Goal: Task Accomplishment & Management: Manage account settings

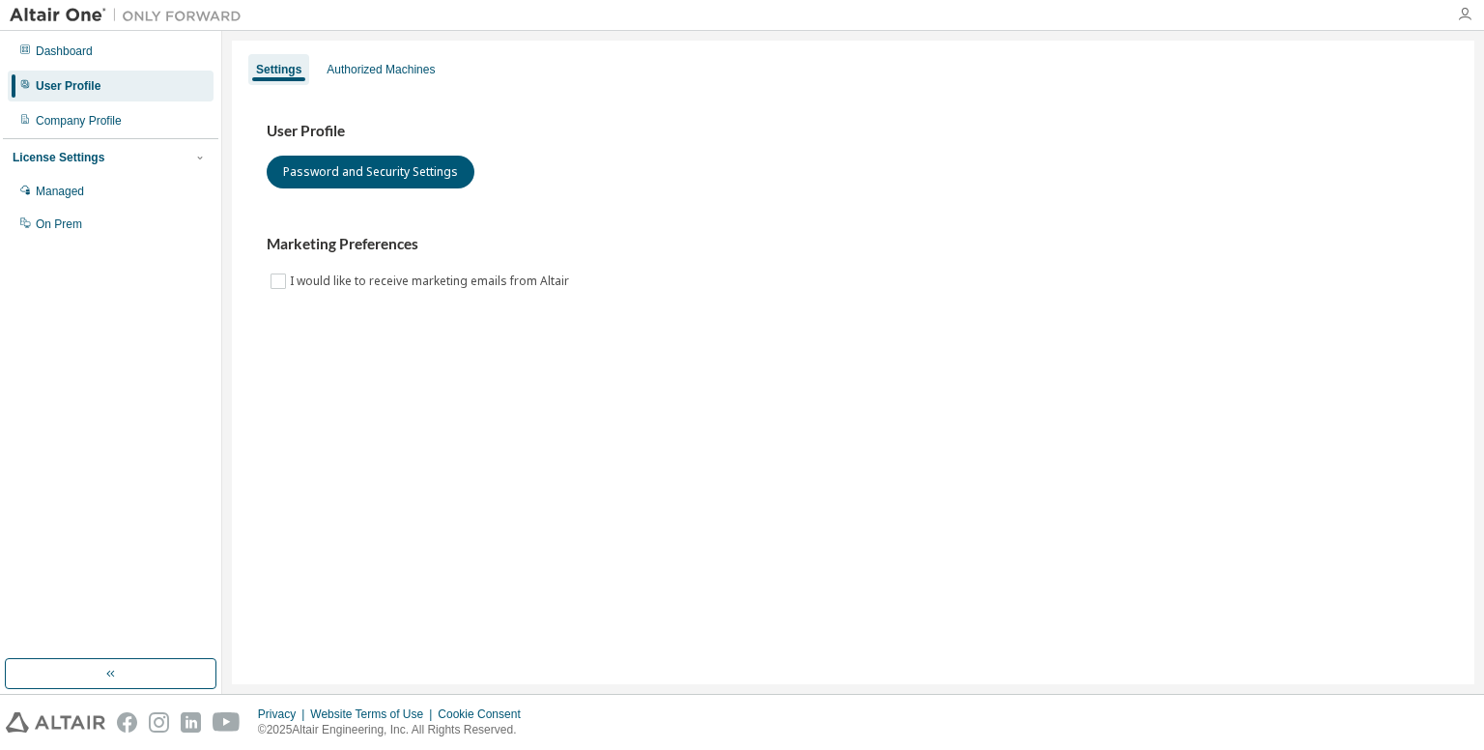
click at [1464, 12] on icon "button" at bounding box center [1464, 14] width 15 height 15
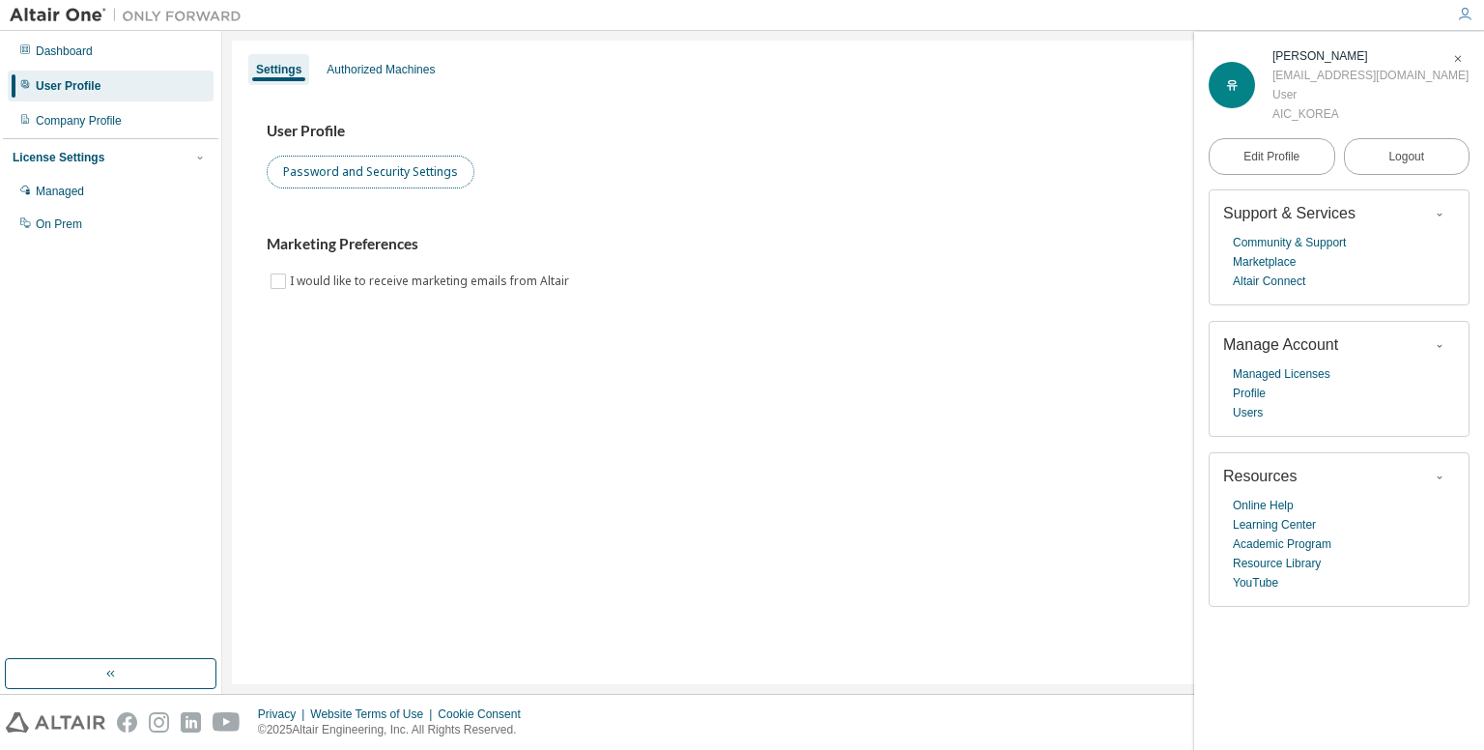
click at [421, 181] on button "Password and Security Settings" at bounding box center [371, 172] width 208 height 33
click at [1251, 411] on link "Users" at bounding box center [1248, 412] width 30 height 19
click at [1309, 239] on link "Community & Support" at bounding box center [1289, 242] width 113 height 19
click at [1229, 87] on span "유" at bounding box center [1232, 85] width 12 height 14
click at [1290, 156] on span "Edit Profile" at bounding box center [1271, 156] width 56 height 15
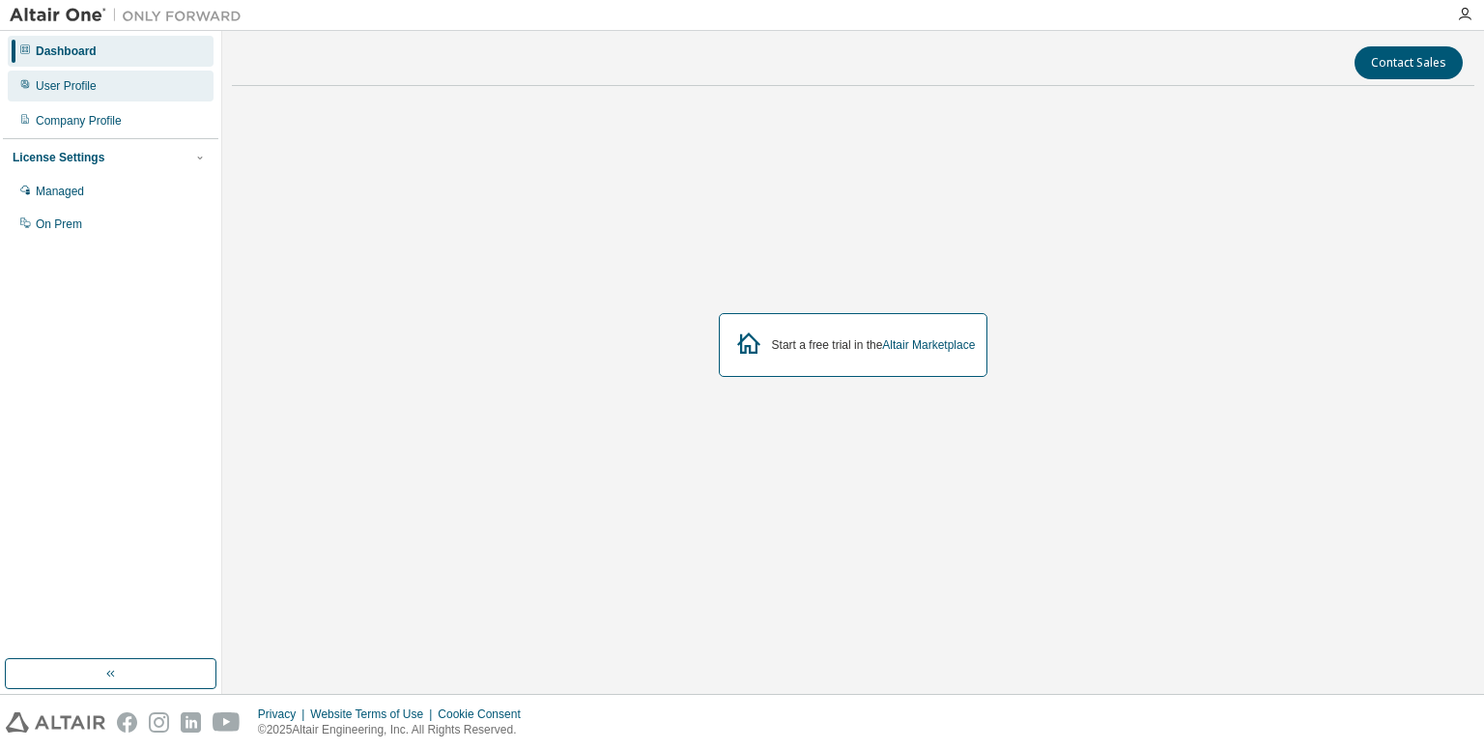
click at [119, 90] on div "User Profile" at bounding box center [111, 86] width 206 height 31
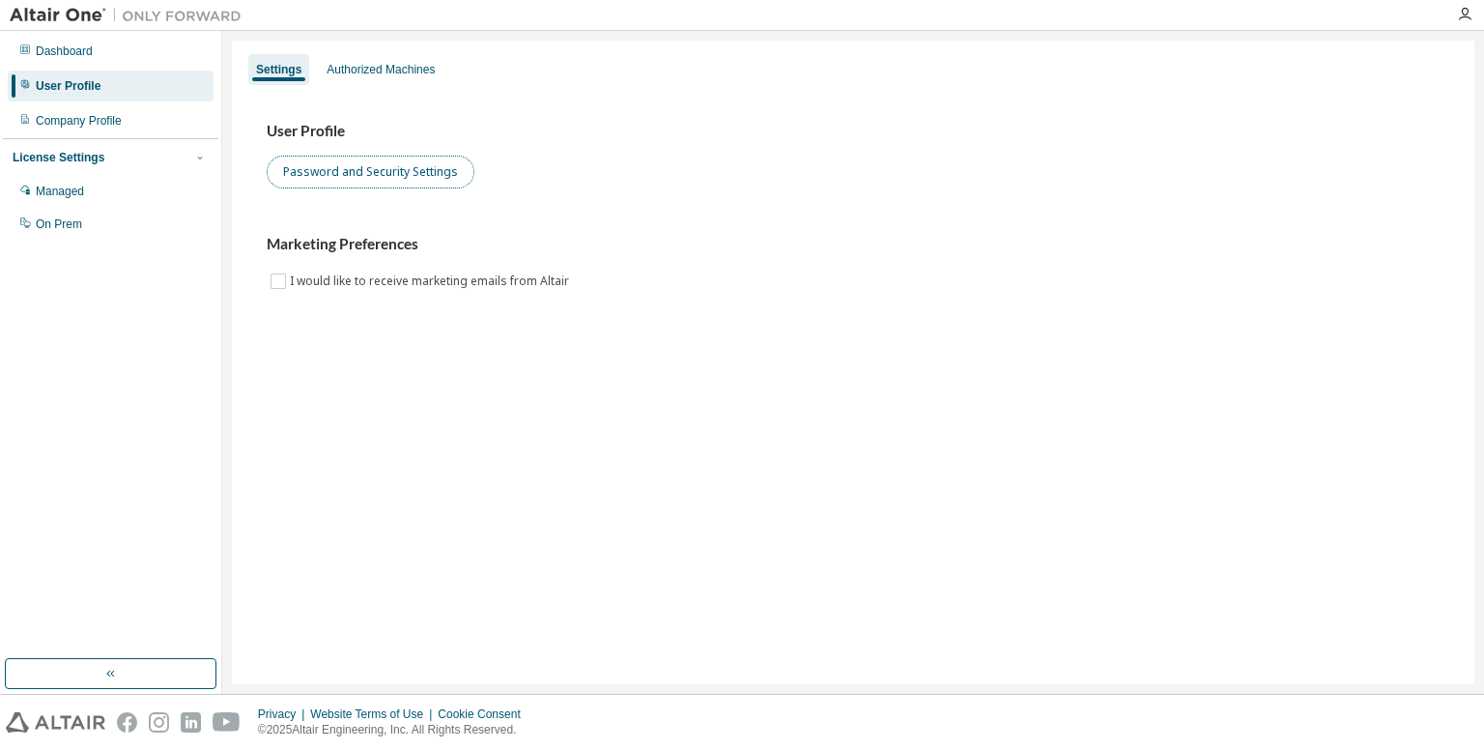
click at [419, 175] on button "Password and Security Settings" at bounding box center [371, 172] width 208 height 33
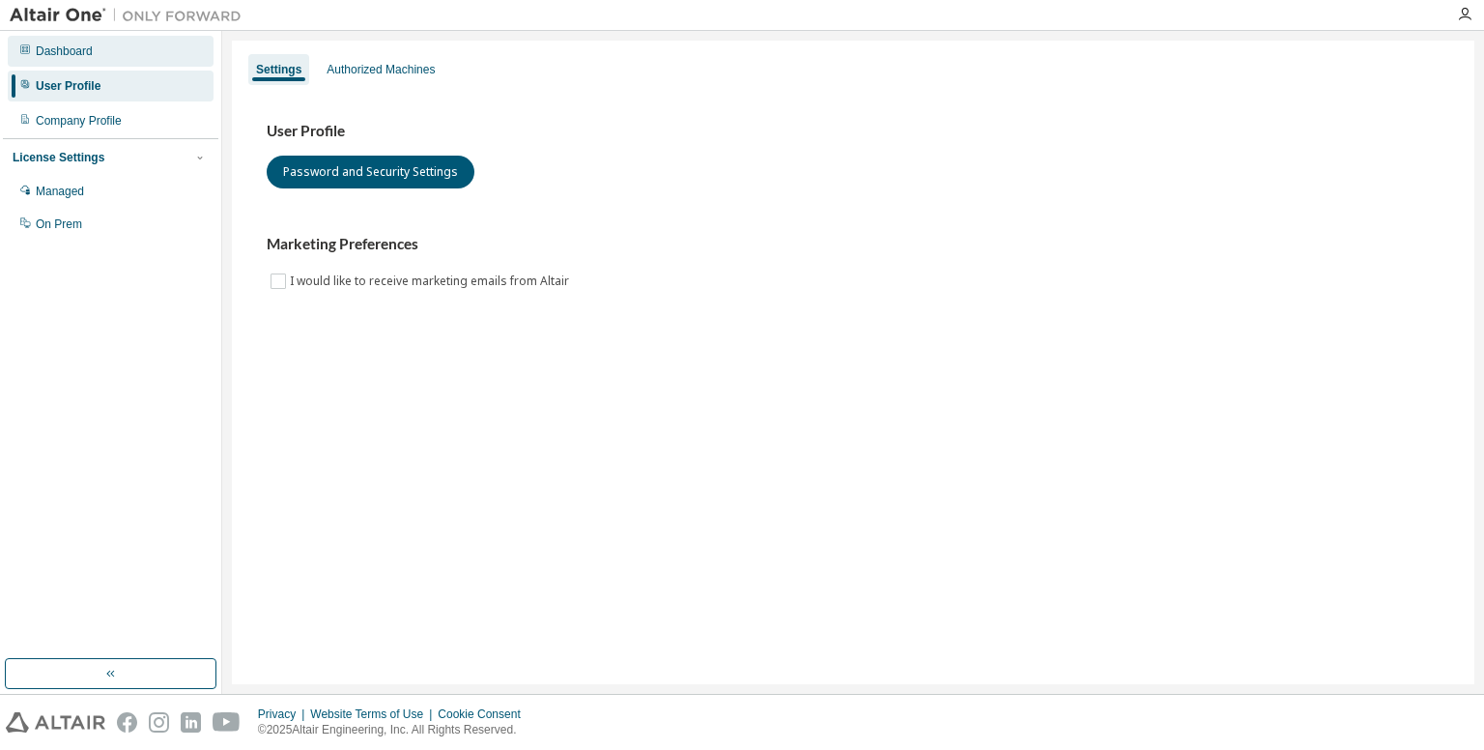
click at [83, 55] on div "Dashboard" at bounding box center [64, 50] width 57 height 15
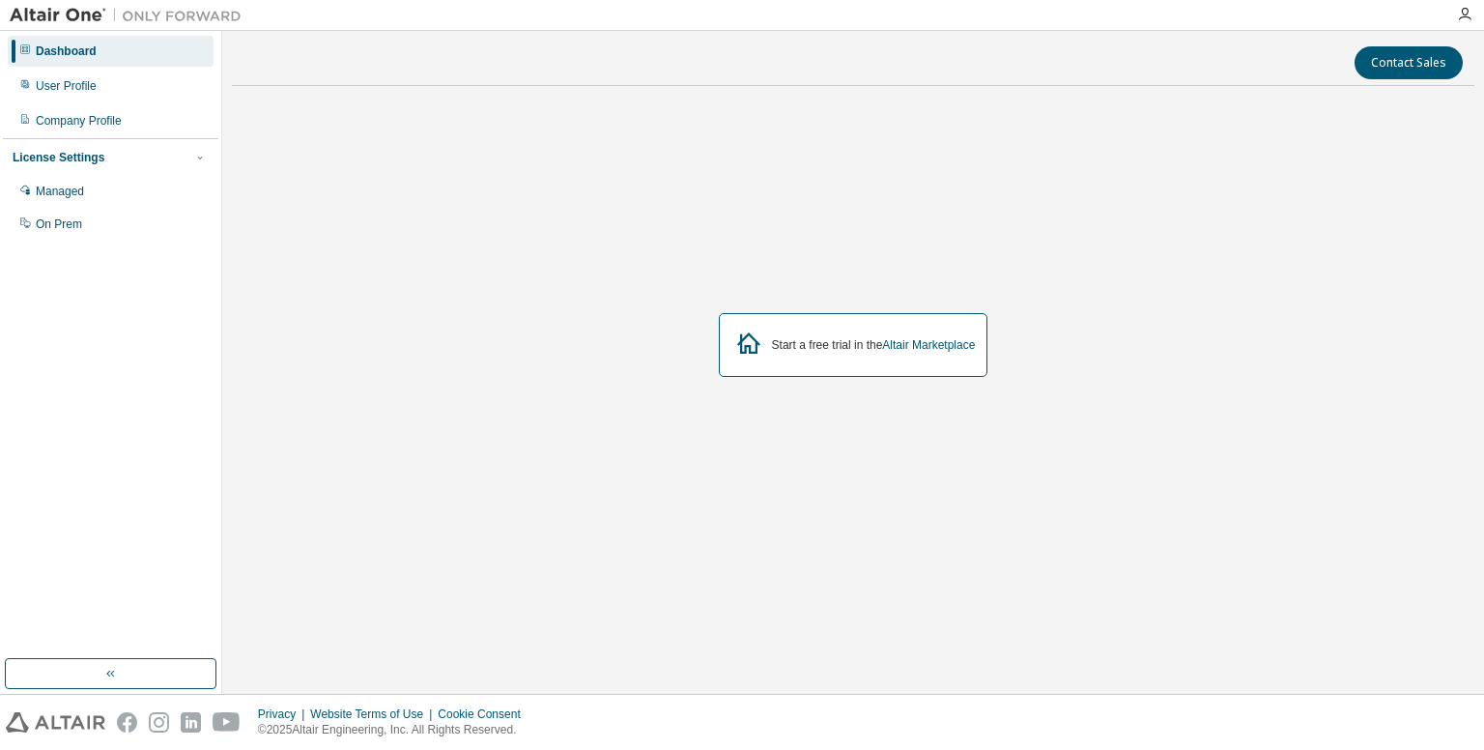
click at [1473, 20] on div at bounding box center [1464, 14] width 39 height 15
click at [1468, 16] on icon "button" at bounding box center [1464, 14] width 15 height 15
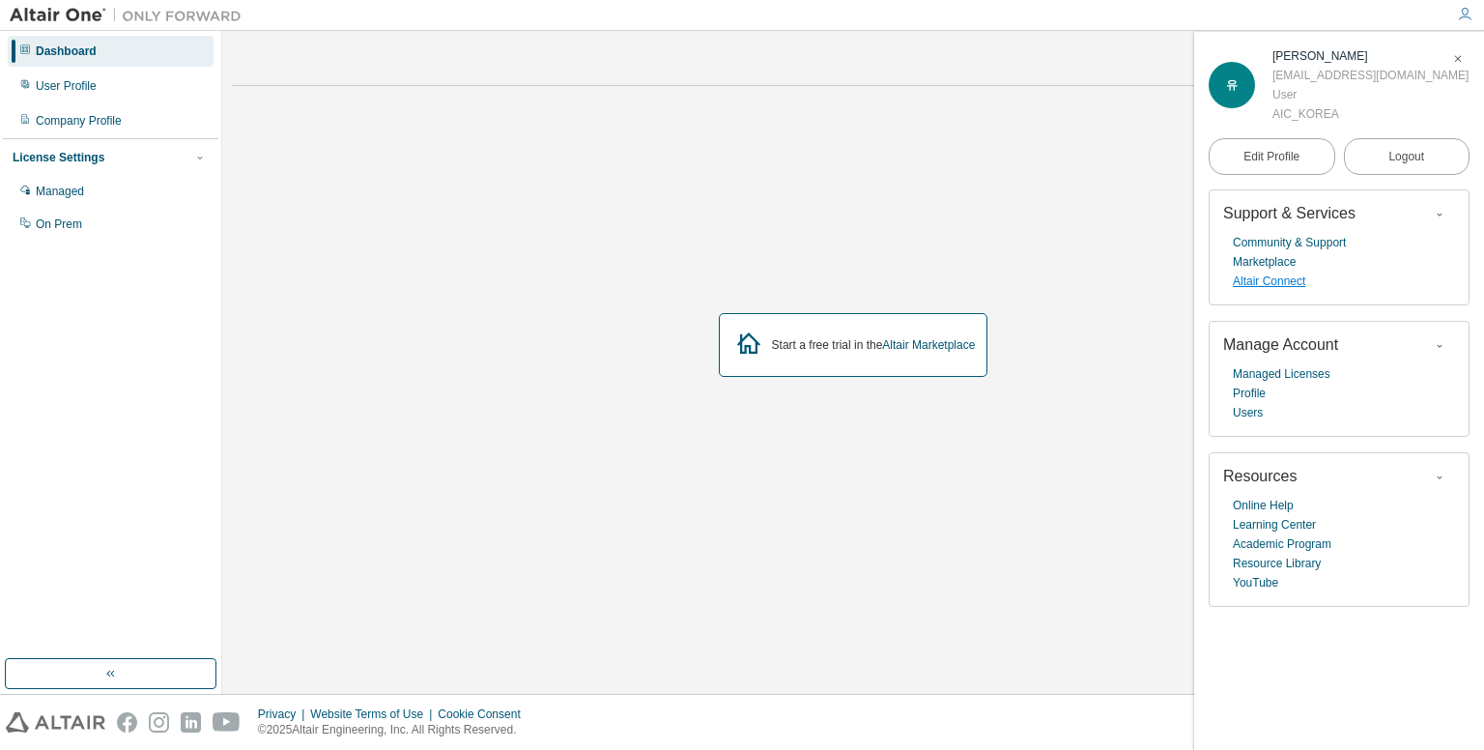
click at [1279, 283] on link "Altair Connect" at bounding box center [1269, 280] width 72 height 19
click at [1287, 243] on link "Community & Support" at bounding box center [1289, 242] width 113 height 19
click at [1264, 378] on link "Managed Licenses" at bounding box center [1282, 373] width 98 height 19
click at [1246, 396] on link "Profile" at bounding box center [1249, 392] width 33 height 19
click at [1251, 420] on link "Users" at bounding box center [1248, 412] width 30 height 19
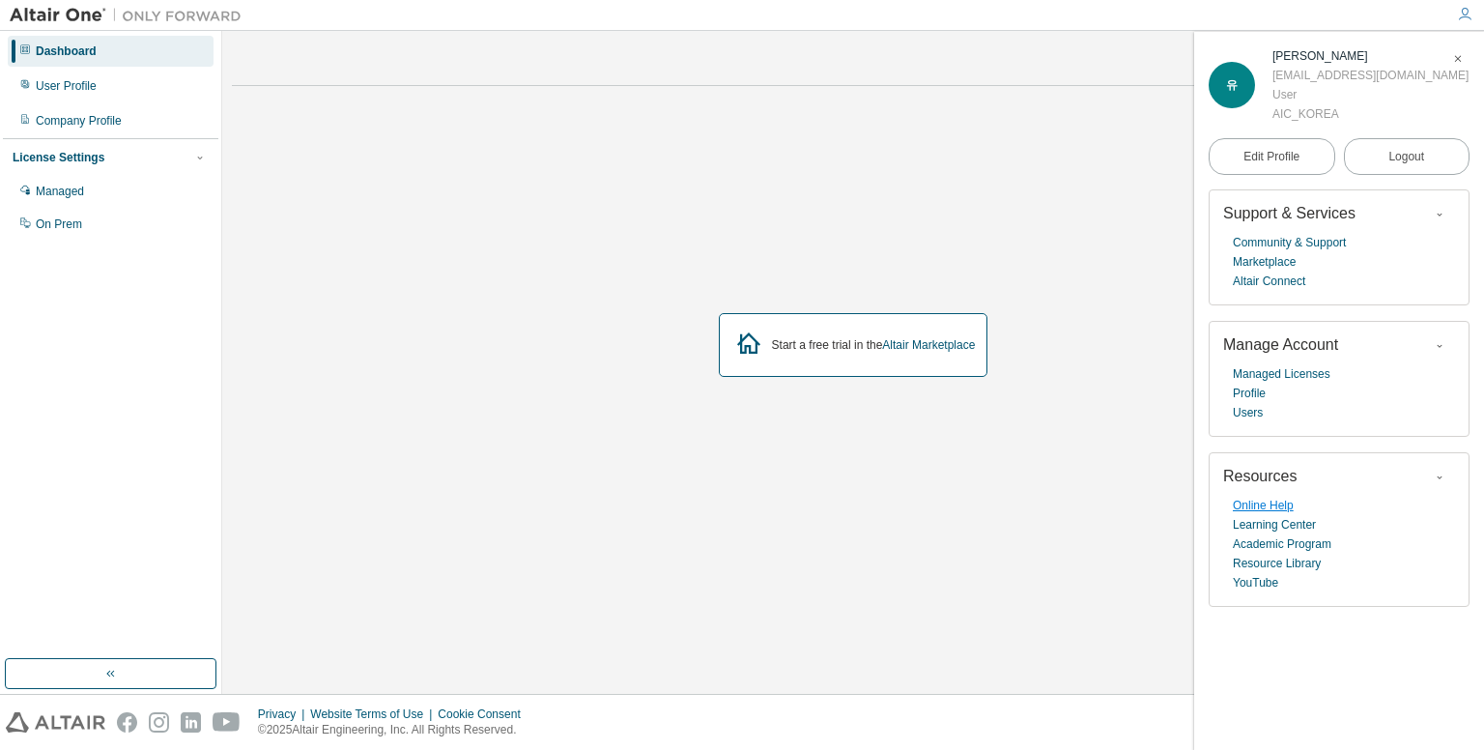
click at [1286, 507] on link "Online Help" at bounding box center [1263, 505] width 61 height 19
click at [1310, 79] on div "lyj1519242@naver.com" at bounding box center [1370, 75] width 196 height 19
click at [1275, 151] on span "Edit Profile" at bounding box center [1271, 156] width 56 height 15
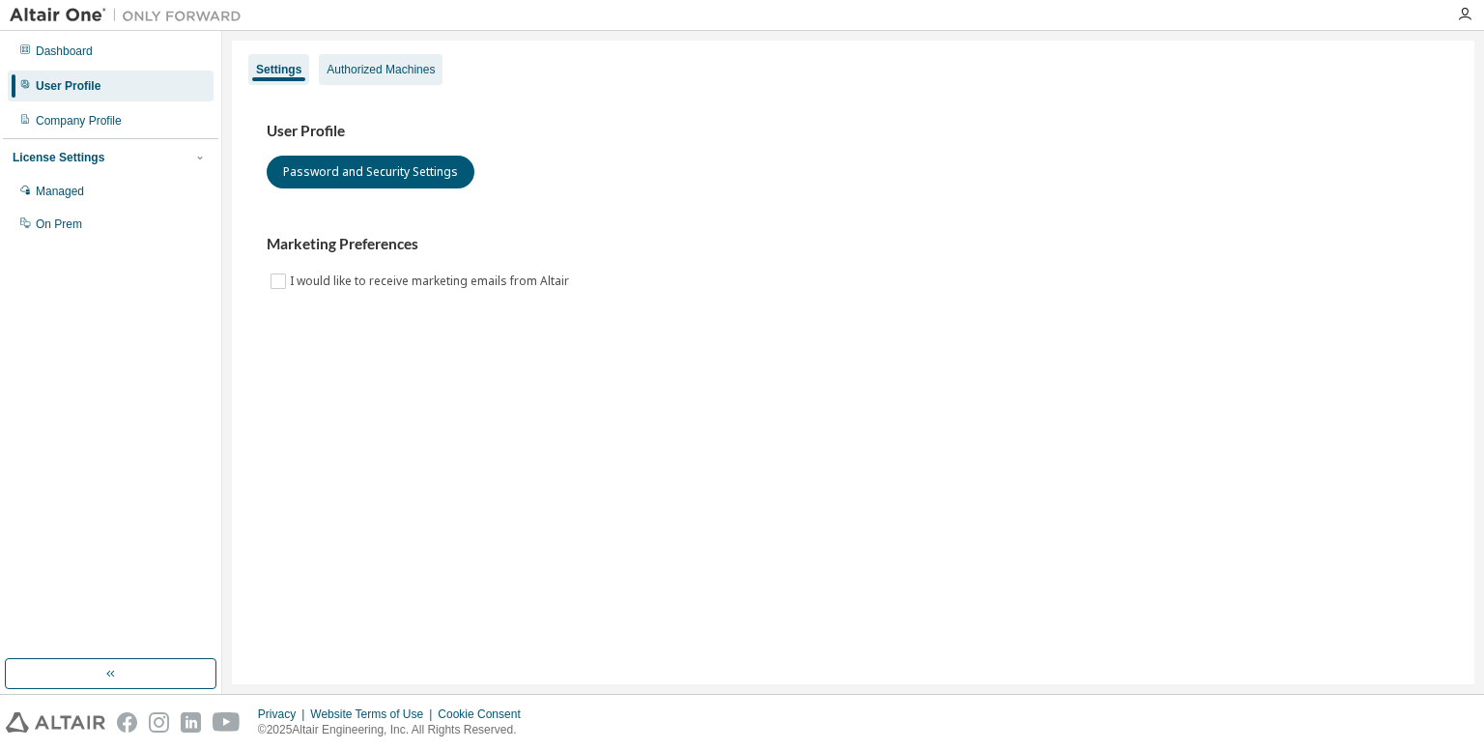
click at [374, 78] on div "Authorized Machines" at bounding box center [381, 69] width 124 height 31
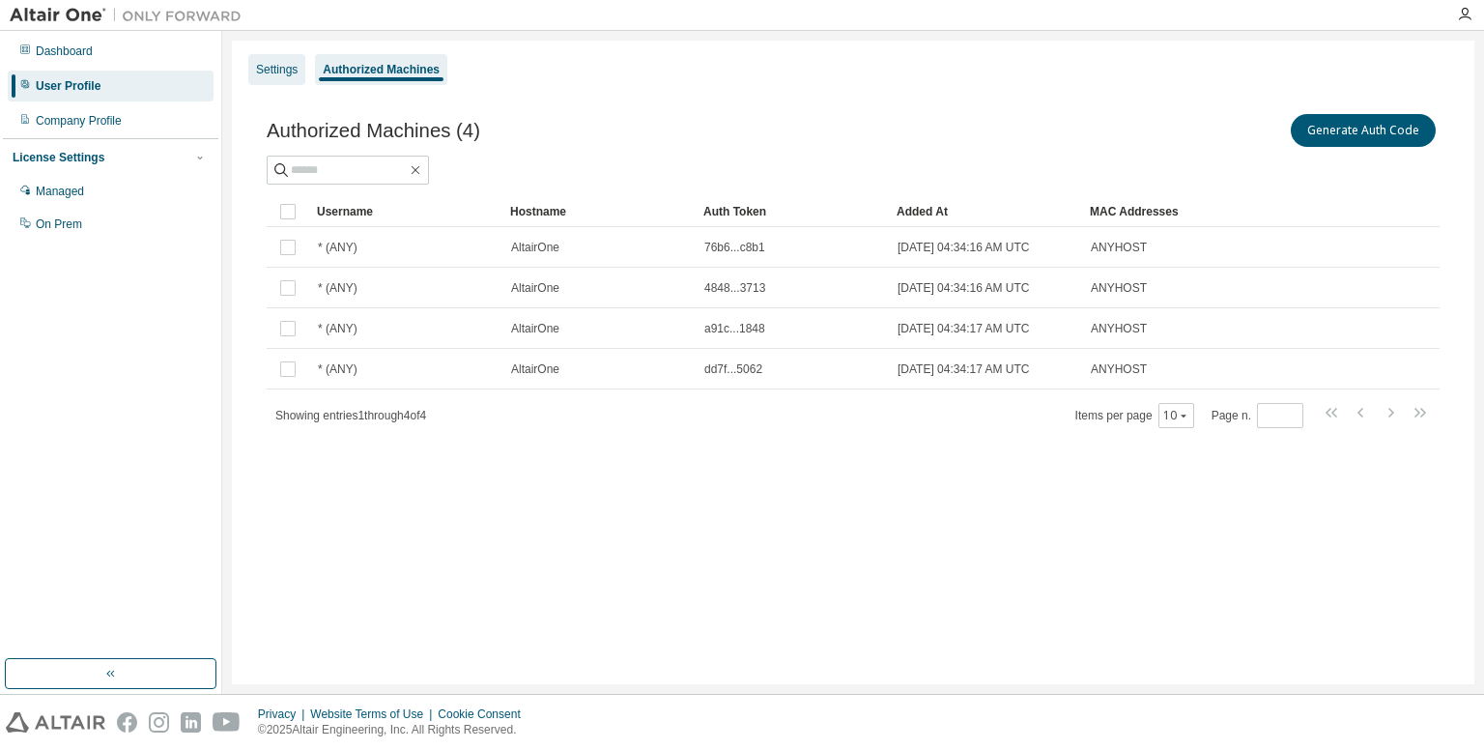
click at [297, 71] on div "Settings" at bounding box center [277, 69] width 42 height 15
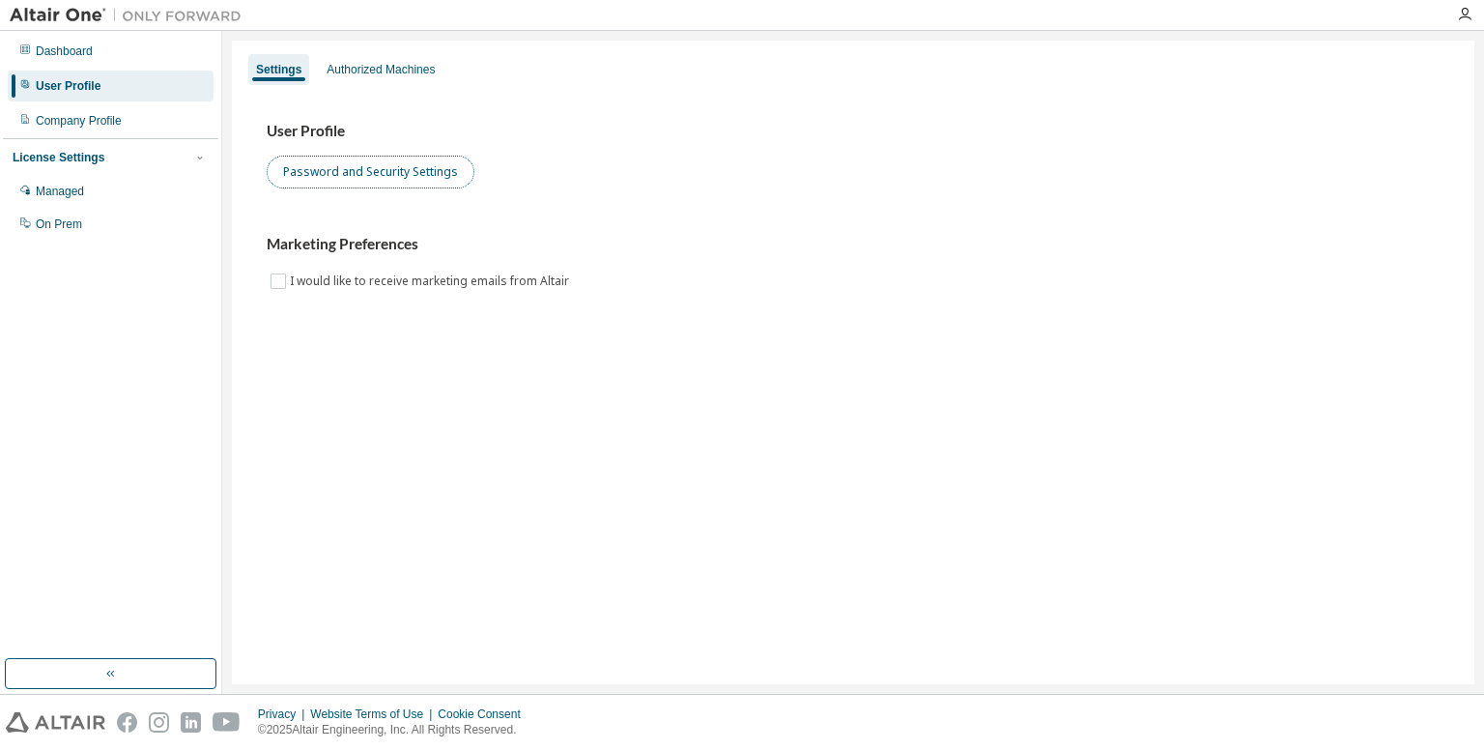
click at [373, 179] on button "Password and Security Settings" at bounding box center [371, 172] width 208 height 33
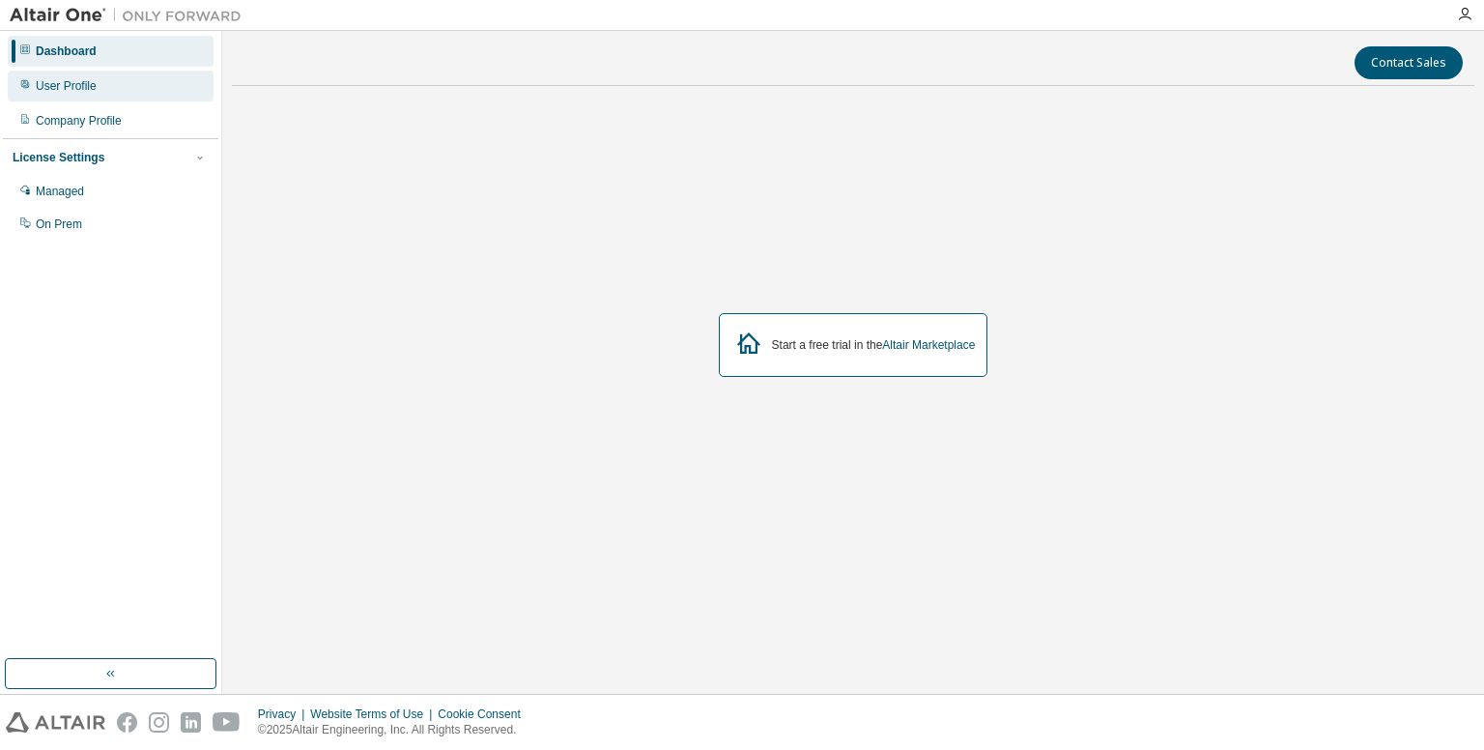
click at [88, 82] on div "User Profile" at bounding box center [66, 85] width 61 height 15
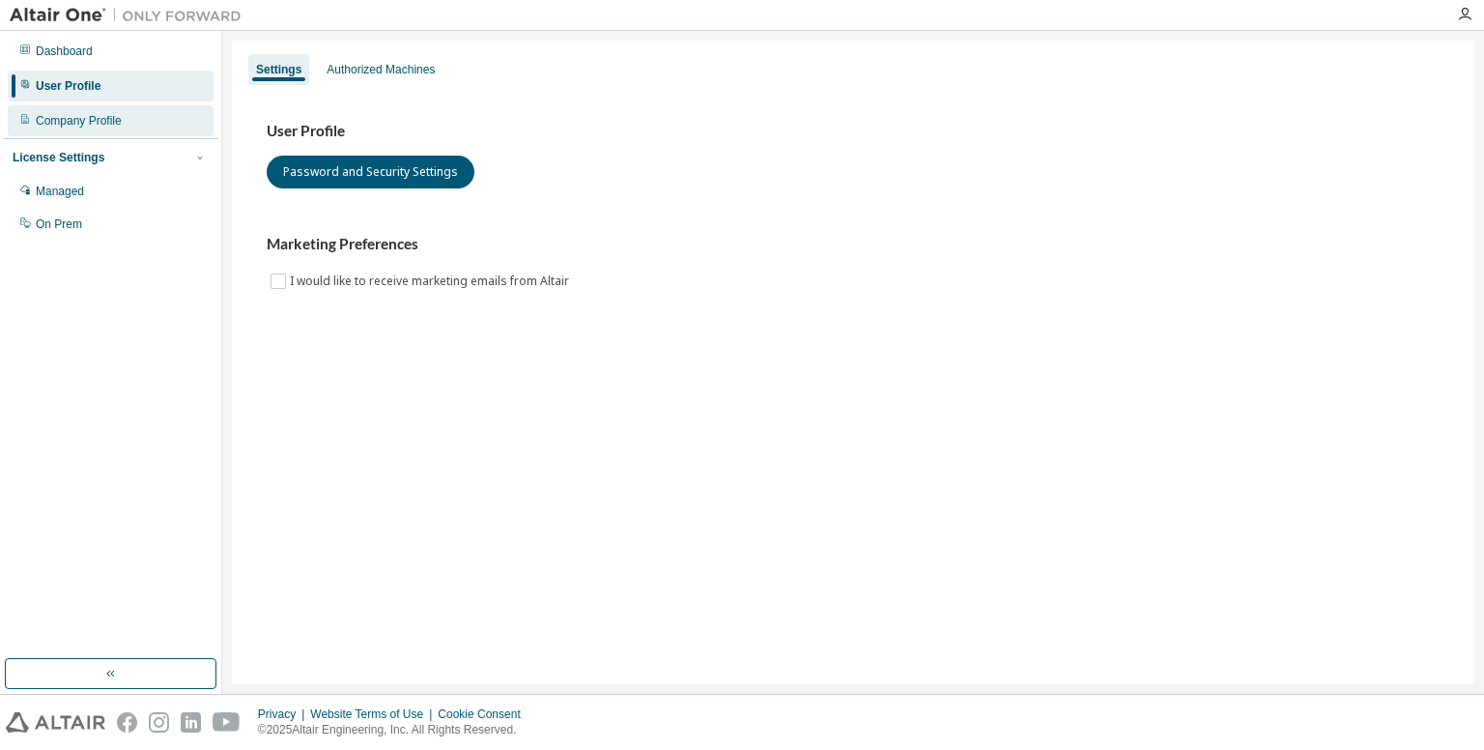
click at [100, 113] on div "Company Profile" at bounding box center [79, 120] width 86 height 15
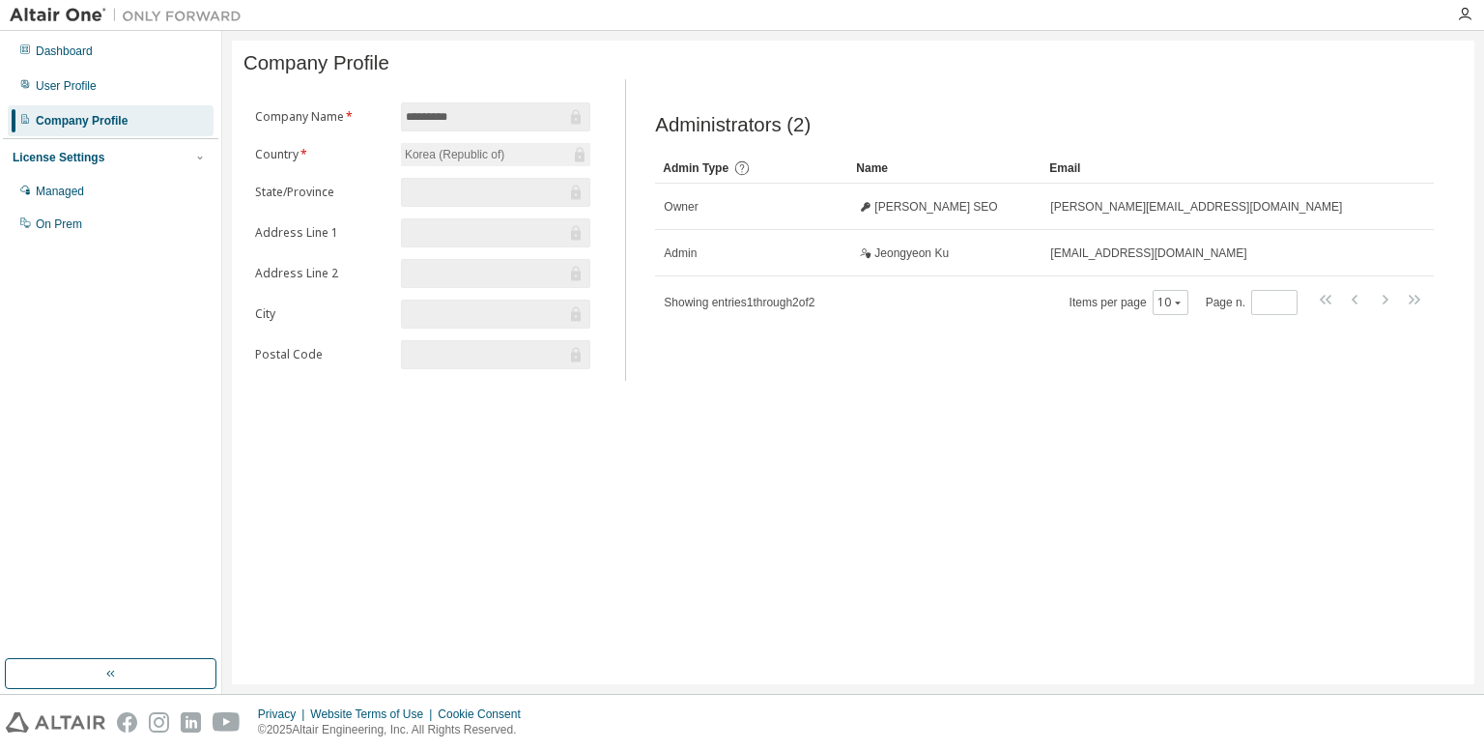
click at [485, 125] on input "*********" at bounding box center [486, 116] width 160 height 19
click at [81, 190] on div "Managed" at bounding box center [60, 191] width 48 height 15
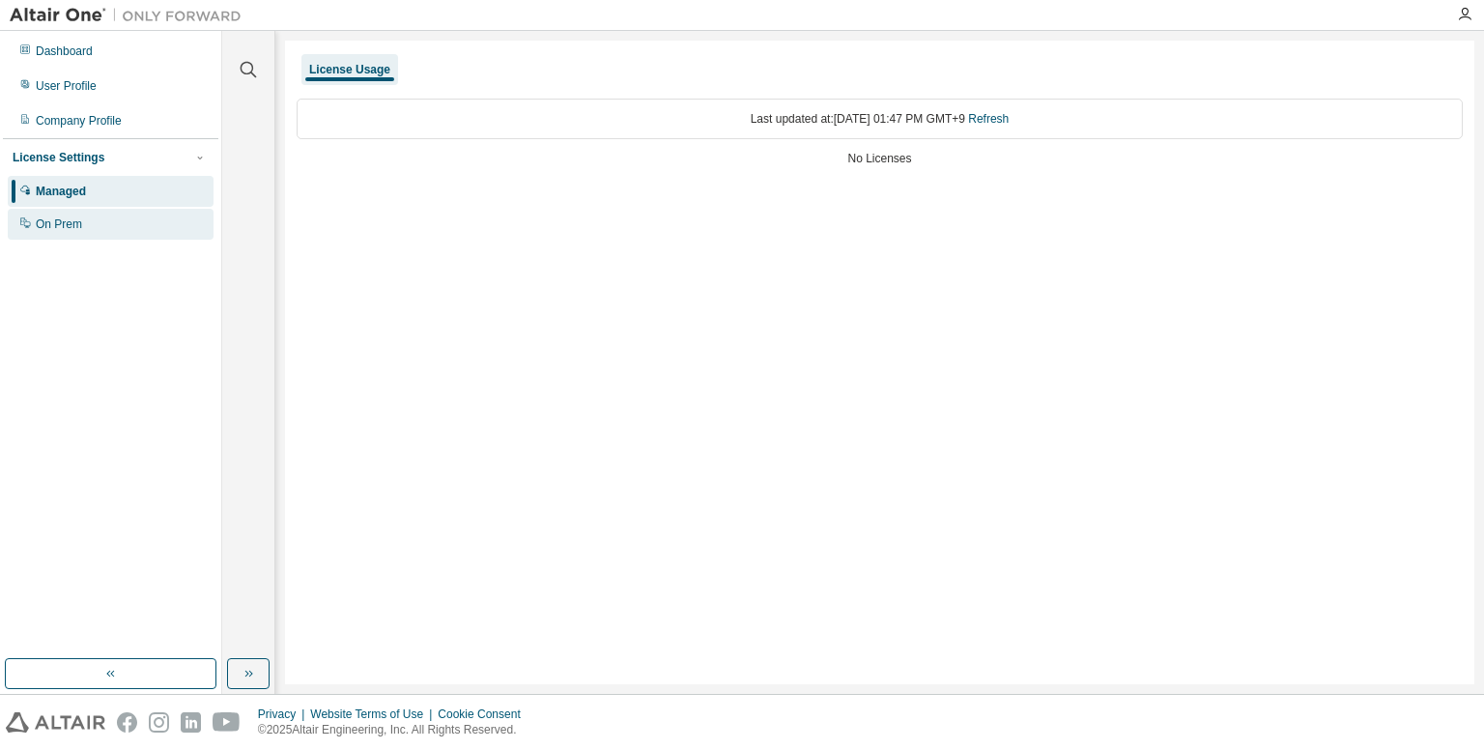
click at [81, 229] on div "On Prem" at bounding box center [111, 224] width 206 height 31
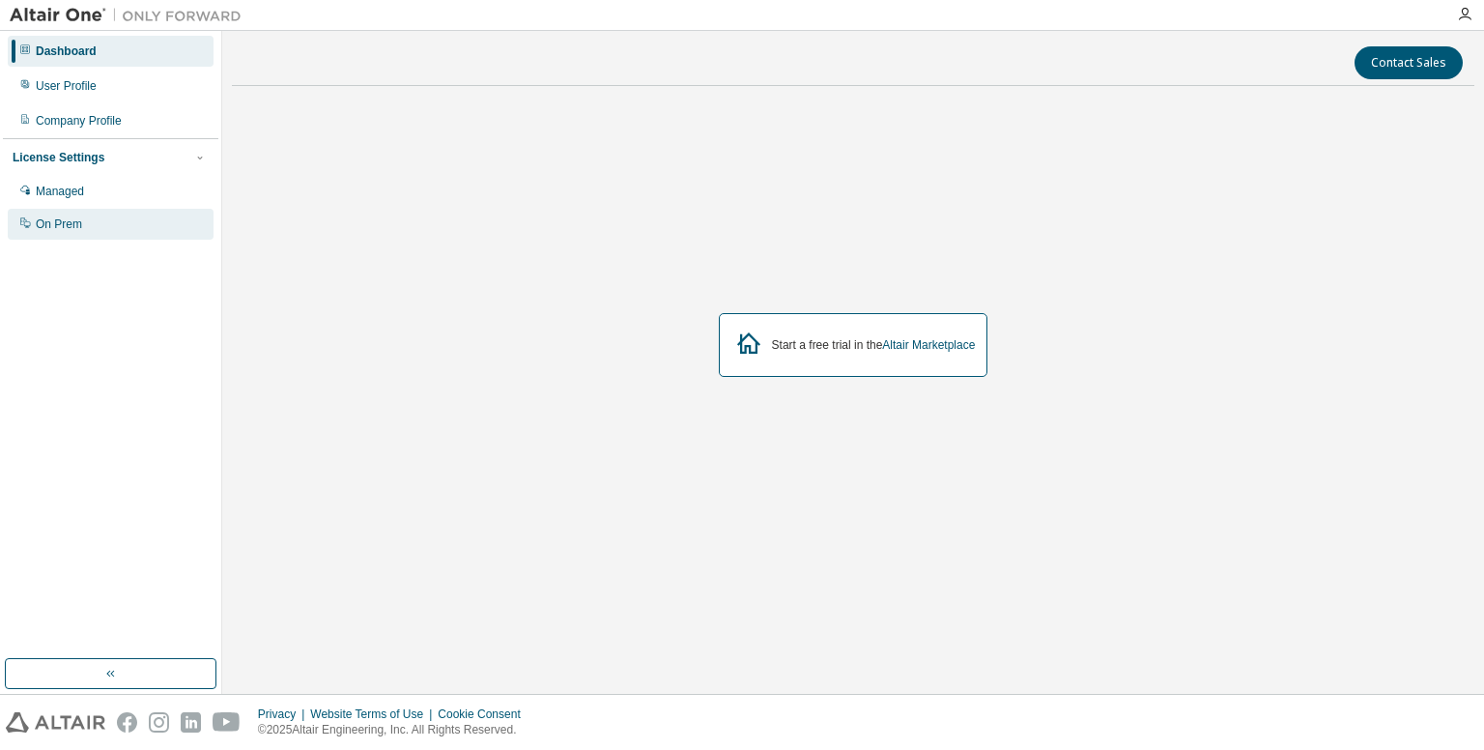
click at [75, 217] on div "On Prem" at bounding box center [59, 223] width 46 height 15
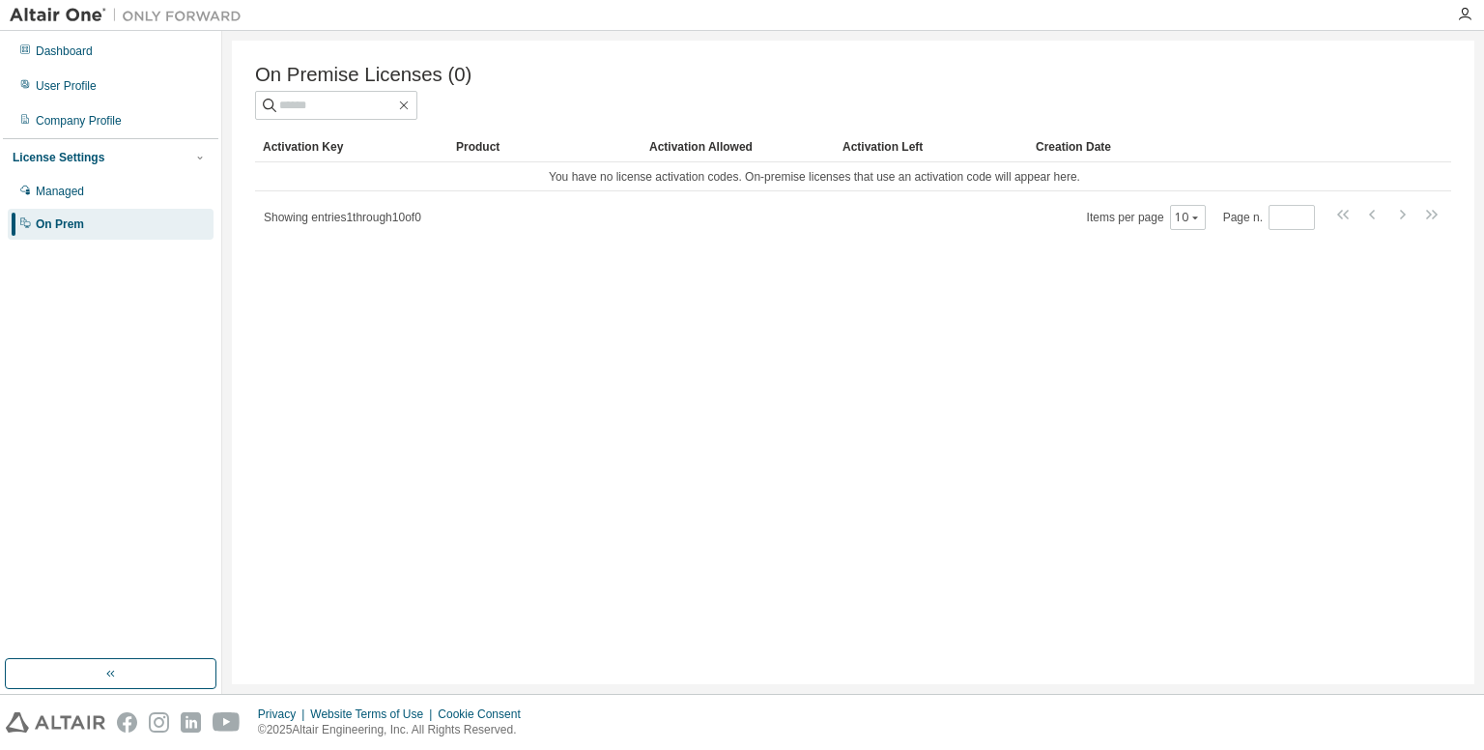
click at [143, 158] on div "License Settings" at bounding box center [111, 157] width 196 height 17
click at [134, 161] on div "License Settings" at bounding box center [111, 157] width 196 height 17
click at [100, 190] on div "Managed" at bounding box center [111, 191] width 206 height 31
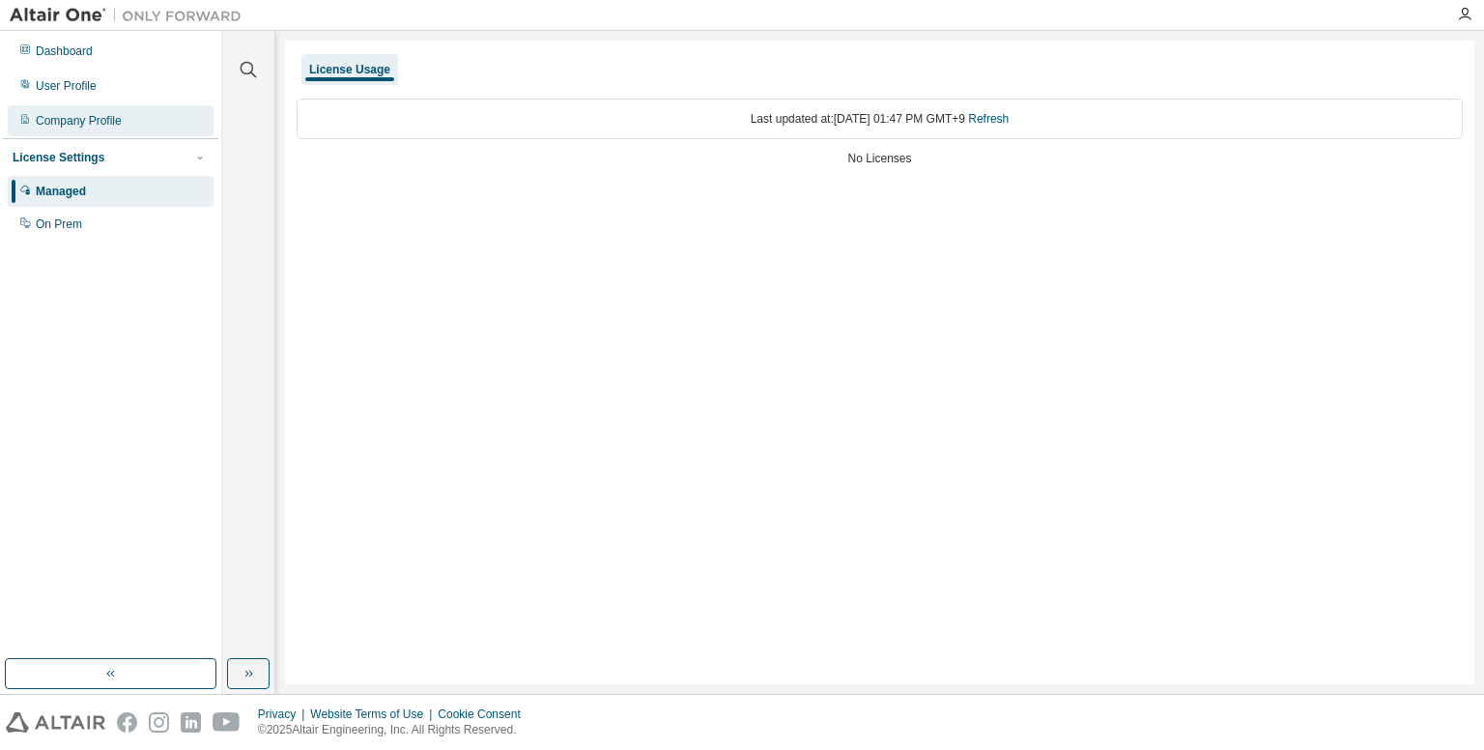
click at [126, 126] on div "Company Profile" at bounding box center [111, 120] width 206 height 31
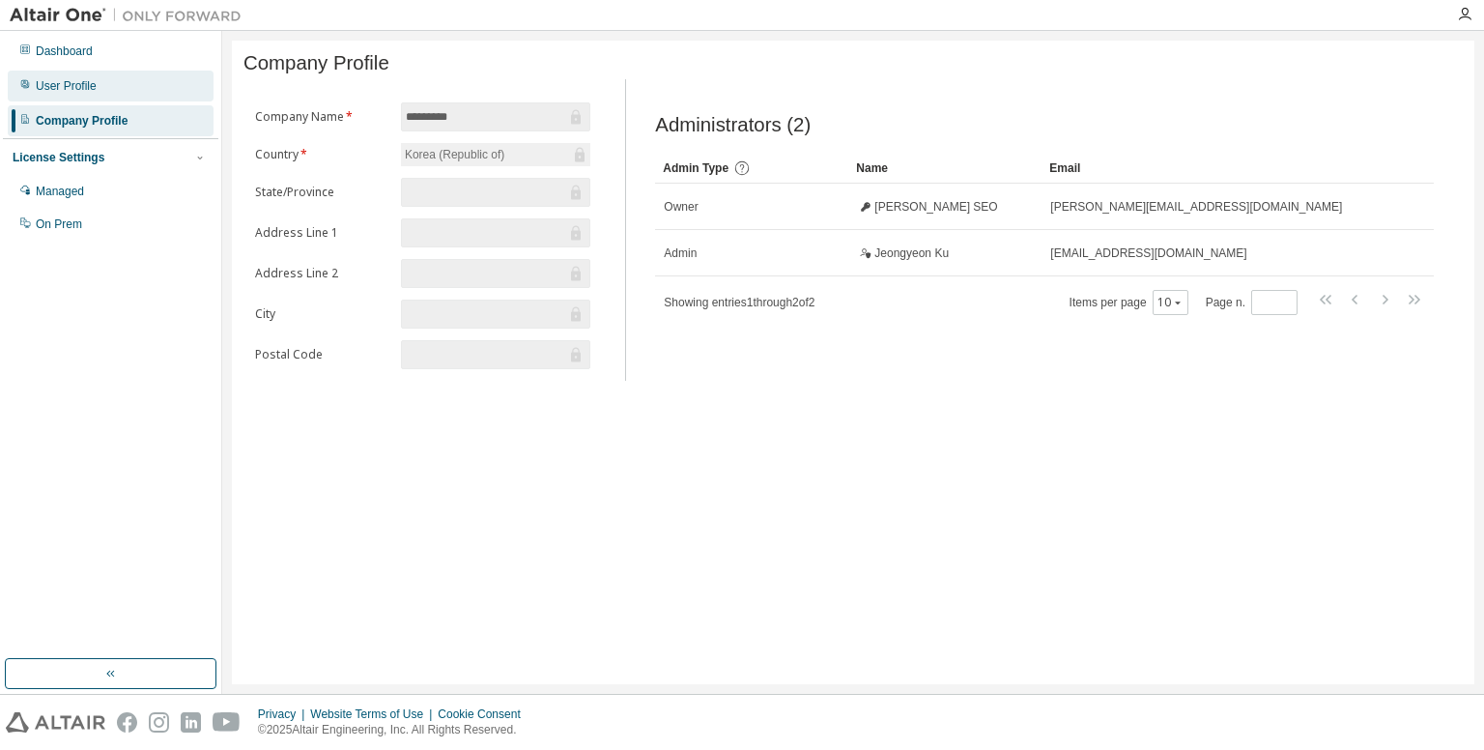
click at [89, 90] on div "User Profile" at bounding box center [66, 85] width 61 height 15
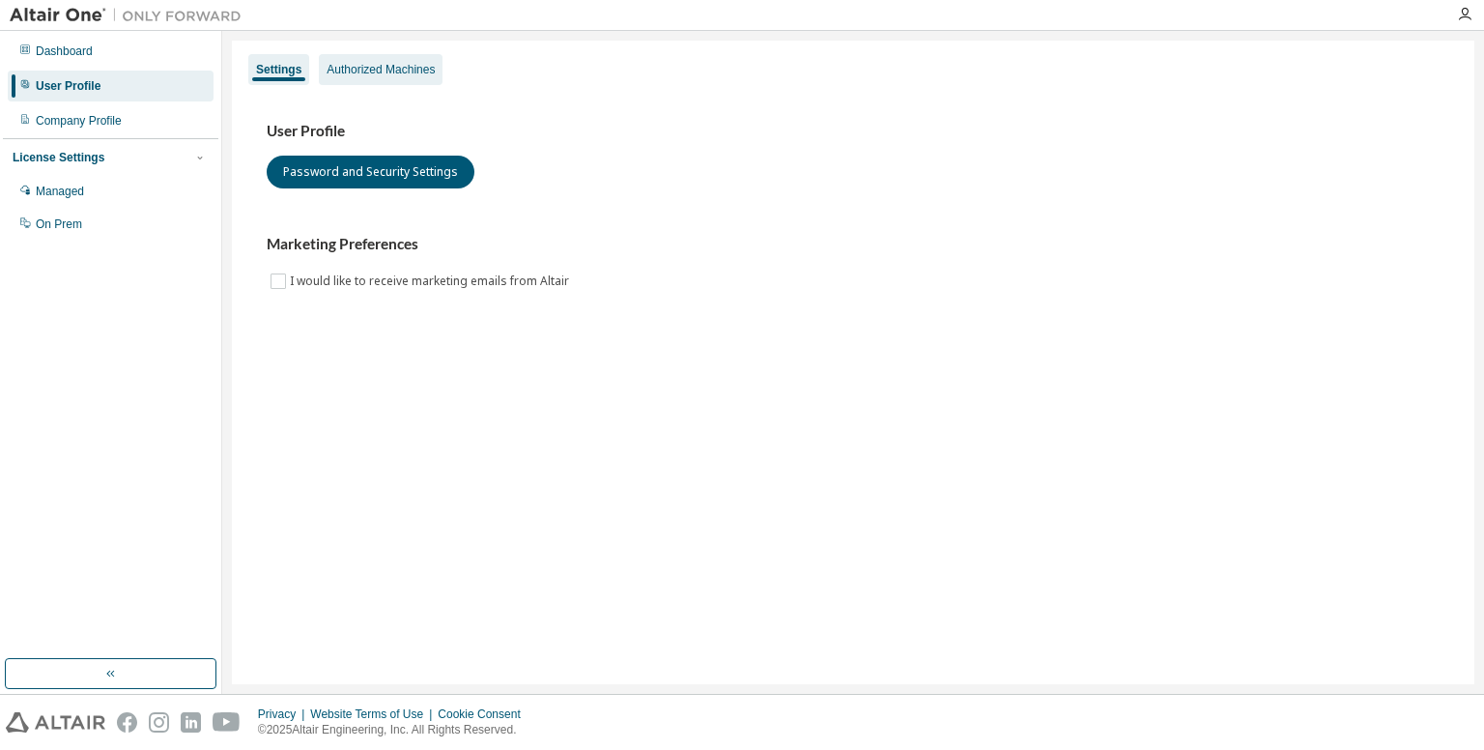
click at [385, 74] on div "Authorized Machines" at bounding box center [380, 69] width 108 height 15
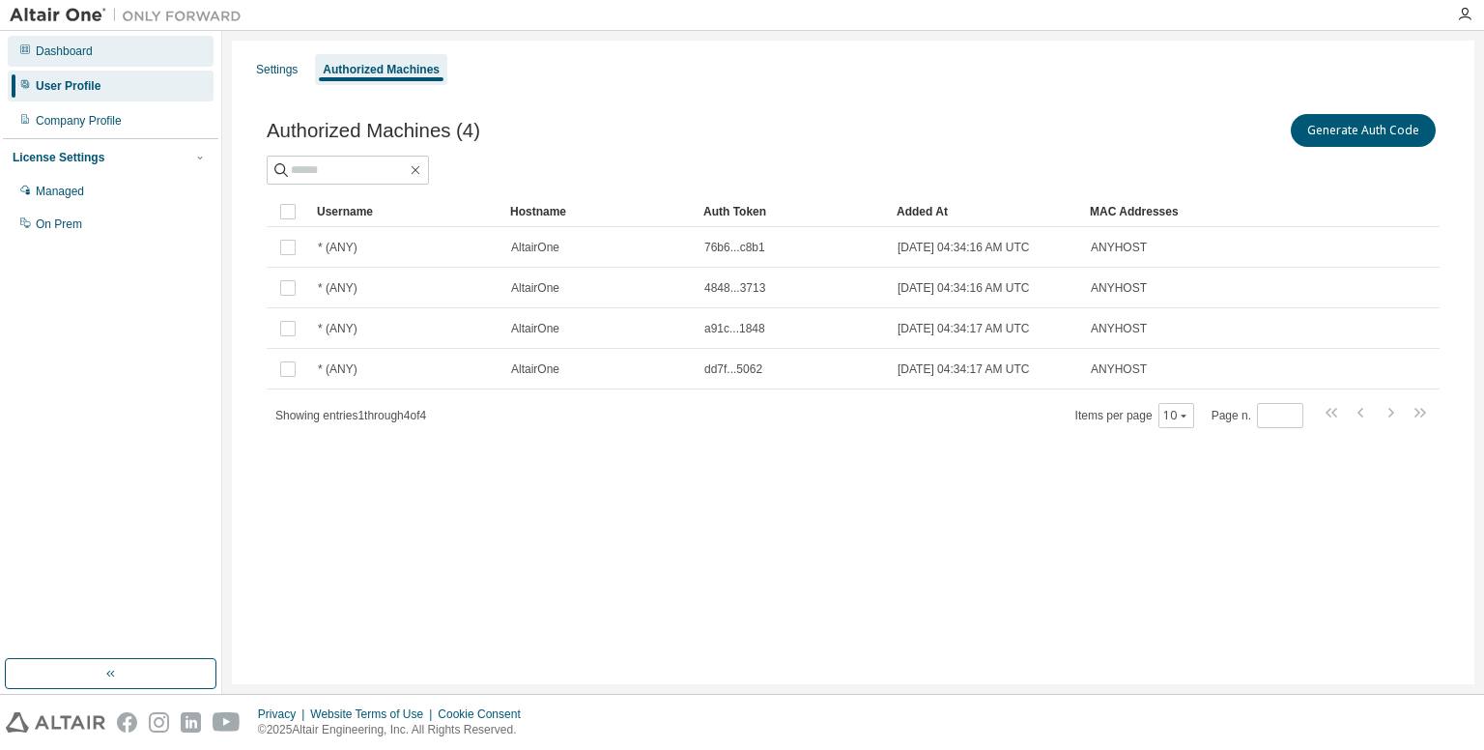
click at [116, 52] on div "Dashboard" at bounding box center [111, 51] width 206 height 31
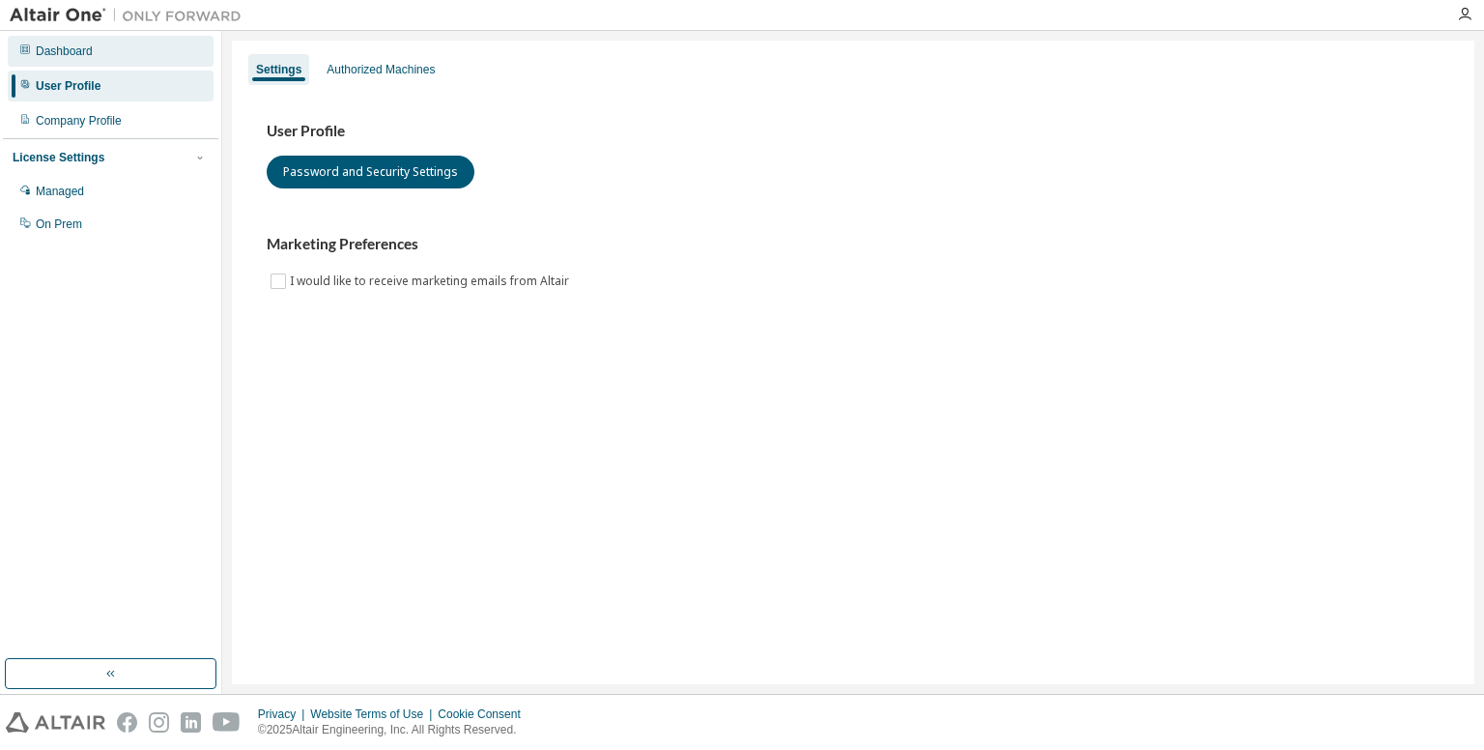
click at [83, 53] on div "Dashboard" at bounding box center [64, 50] width 57 height 15
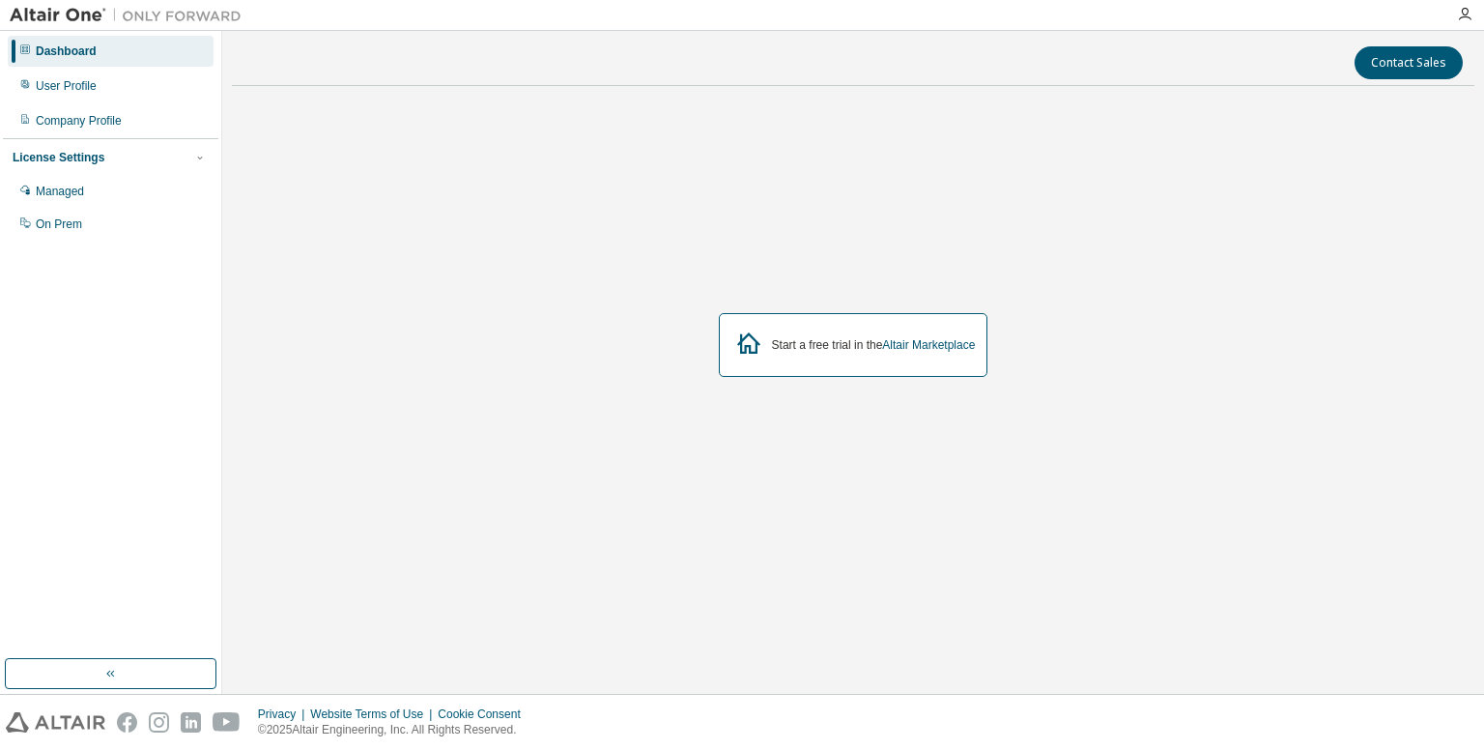
click at [833, 340] on div "Start a free trial in the Altair Marketplace" at bounding box center [874, 344] width 204 height 15
click at [743, 426] on div "Start a free trial in the Altair Marketplace" at bounding box center [853, 344] width 1242 height 487
click at [85, 229] on div "On Prem" at bounding box center [111, 224] width 206 height 31
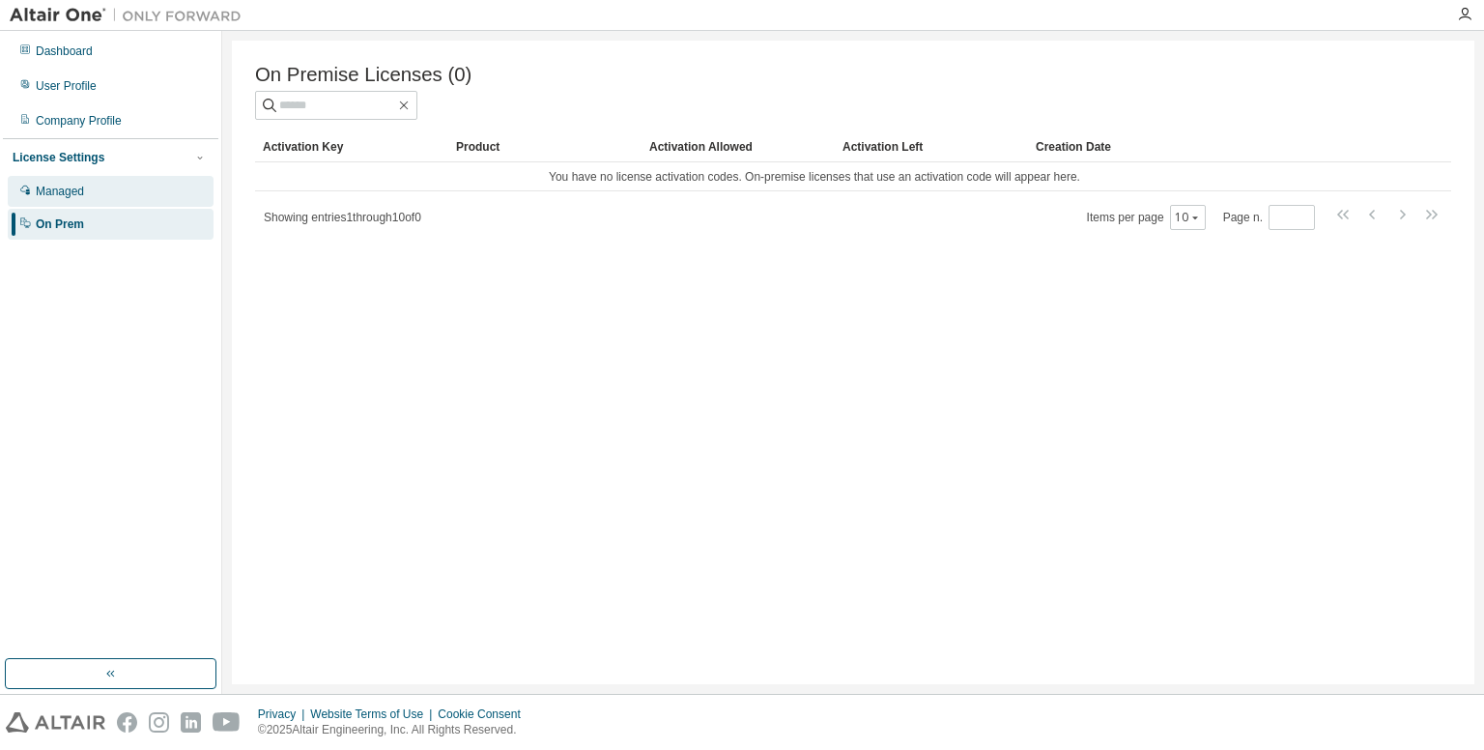
click at [87, 194] on div "Managed" at bounding box center [111, 191] width 206 height 31
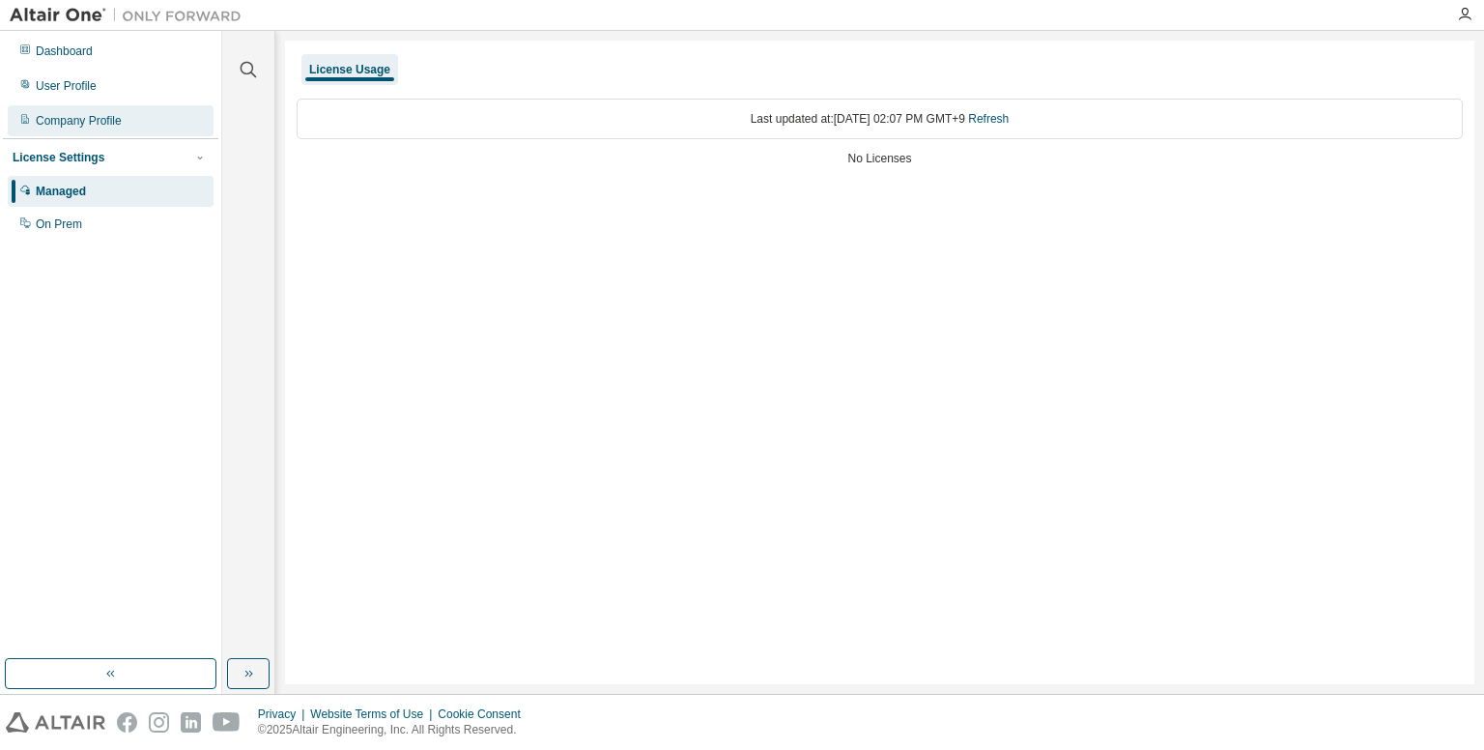
click at [127, 128] on div "Company Profile" at bounding box center [111, 120] width 206 height 31
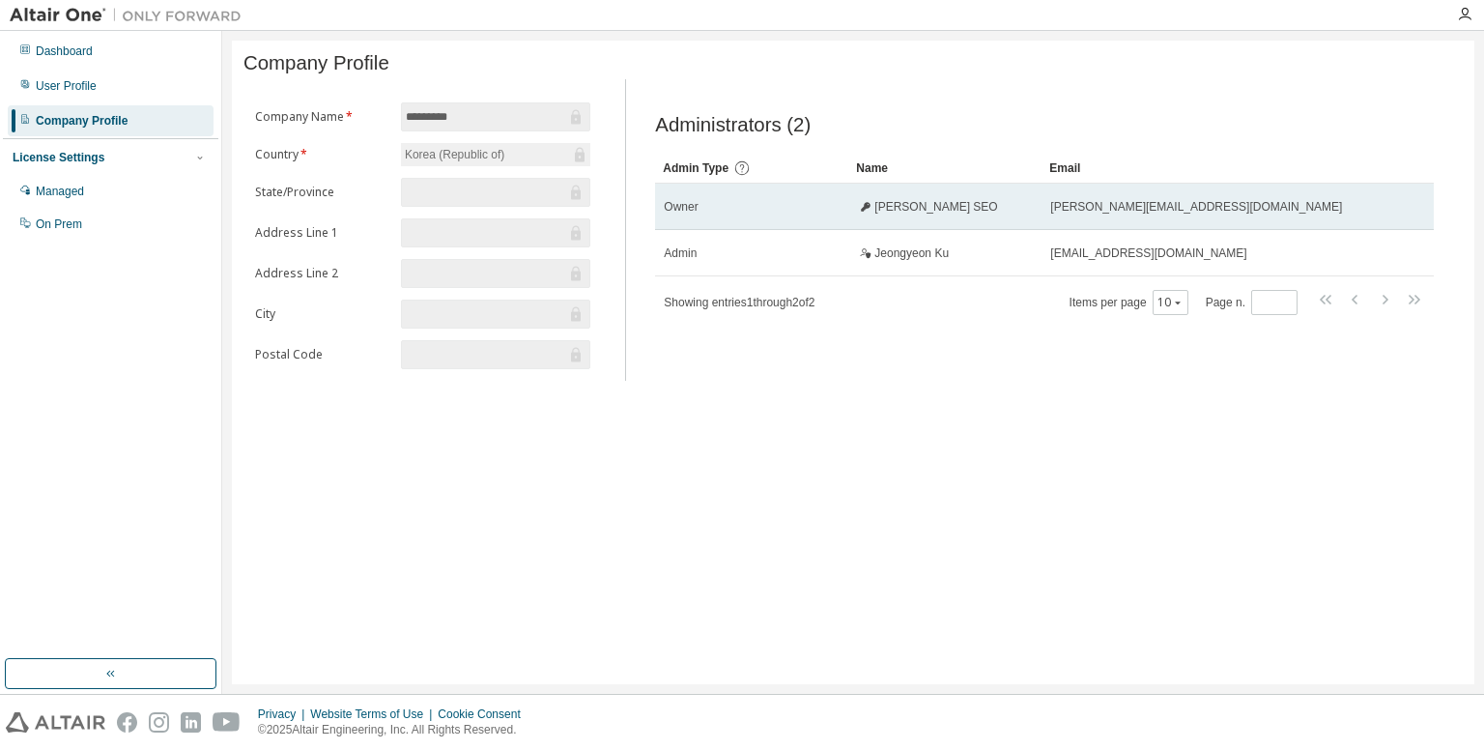
click at [753, 214] on div "Owner" at bounding box center [752, 206] width 176 height 15
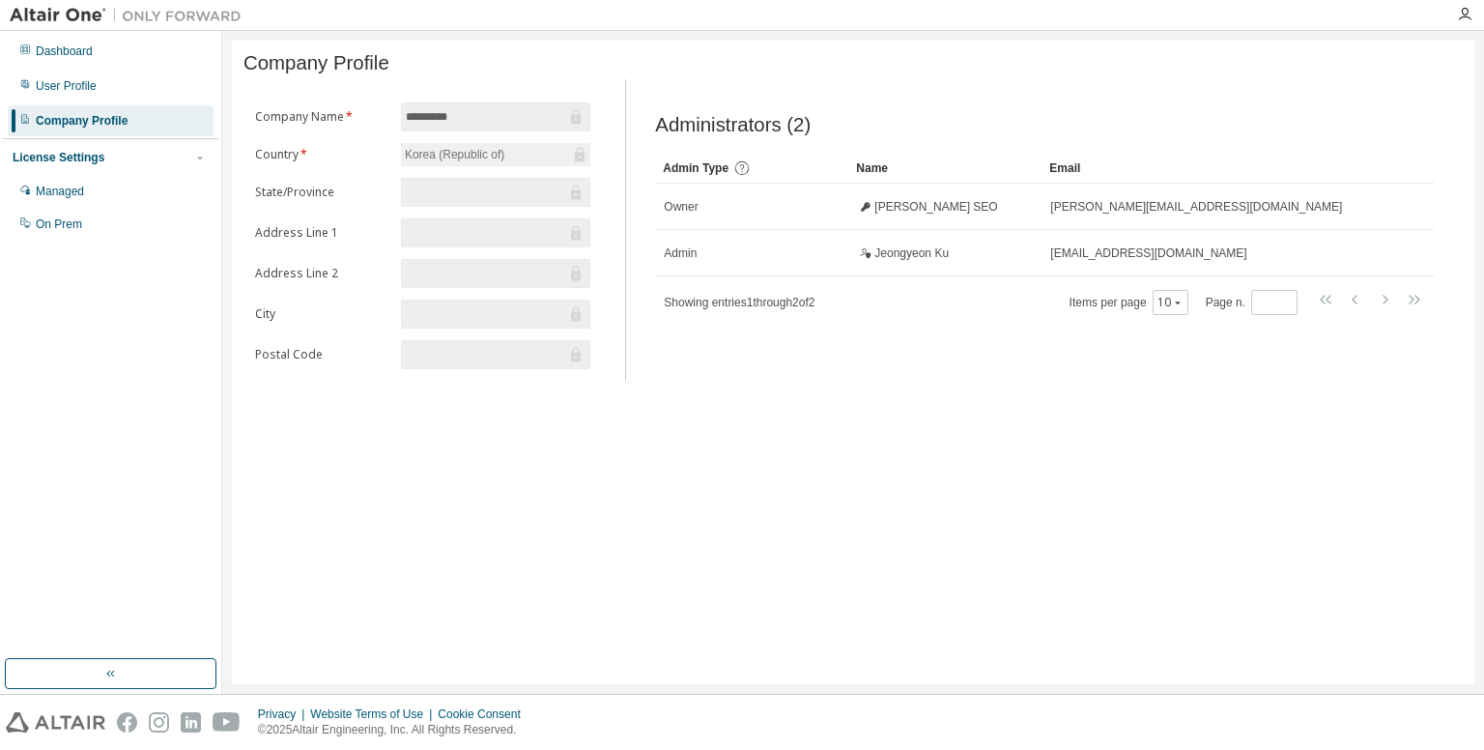
drag, startPoint x: 753, startPoint y: 217, endPoint x: 686, endPoint y: 373, distance: 169.6
click at [686, 373] on div "Administrators (2) Clear Load Save Save As Field Operator Value Select filter S…" at bounding box center [1044, 236] width 825 height 290
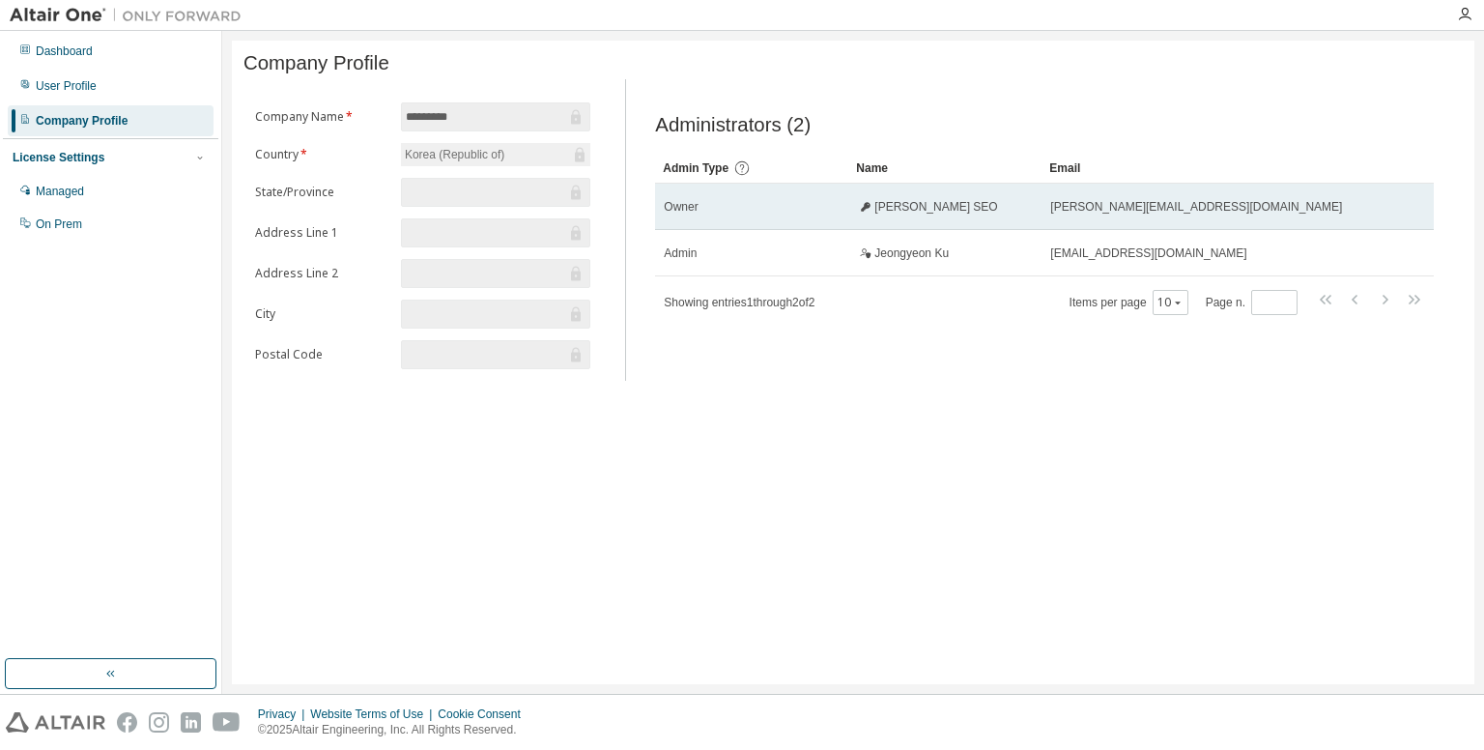
click at [1144, 214] on span "daye@asiapac.altair.com" at bounding box center [1196, 206] width 292 height 15
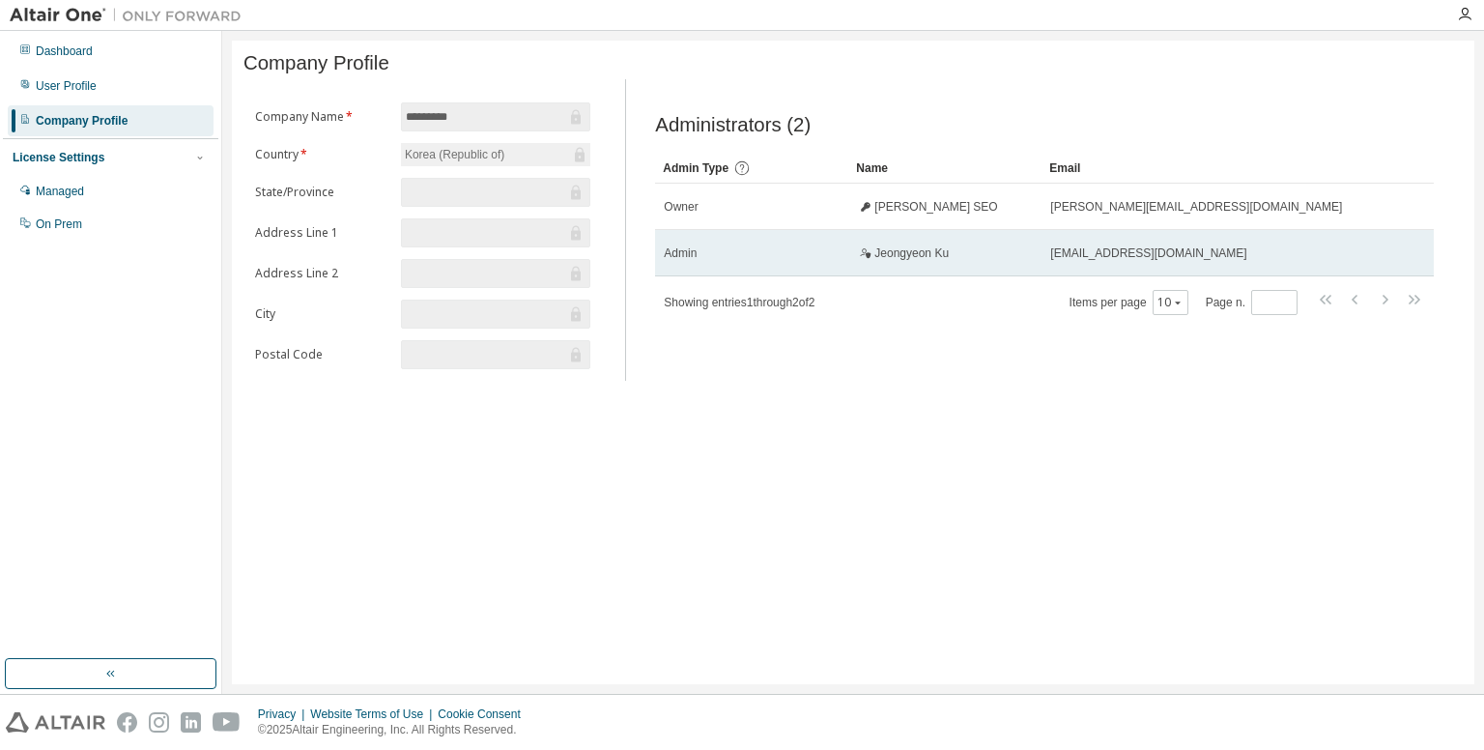
click at [1092, 261] on span "cdmahe@naver.com" at bounding box center [1148, 252] width 196 height 15
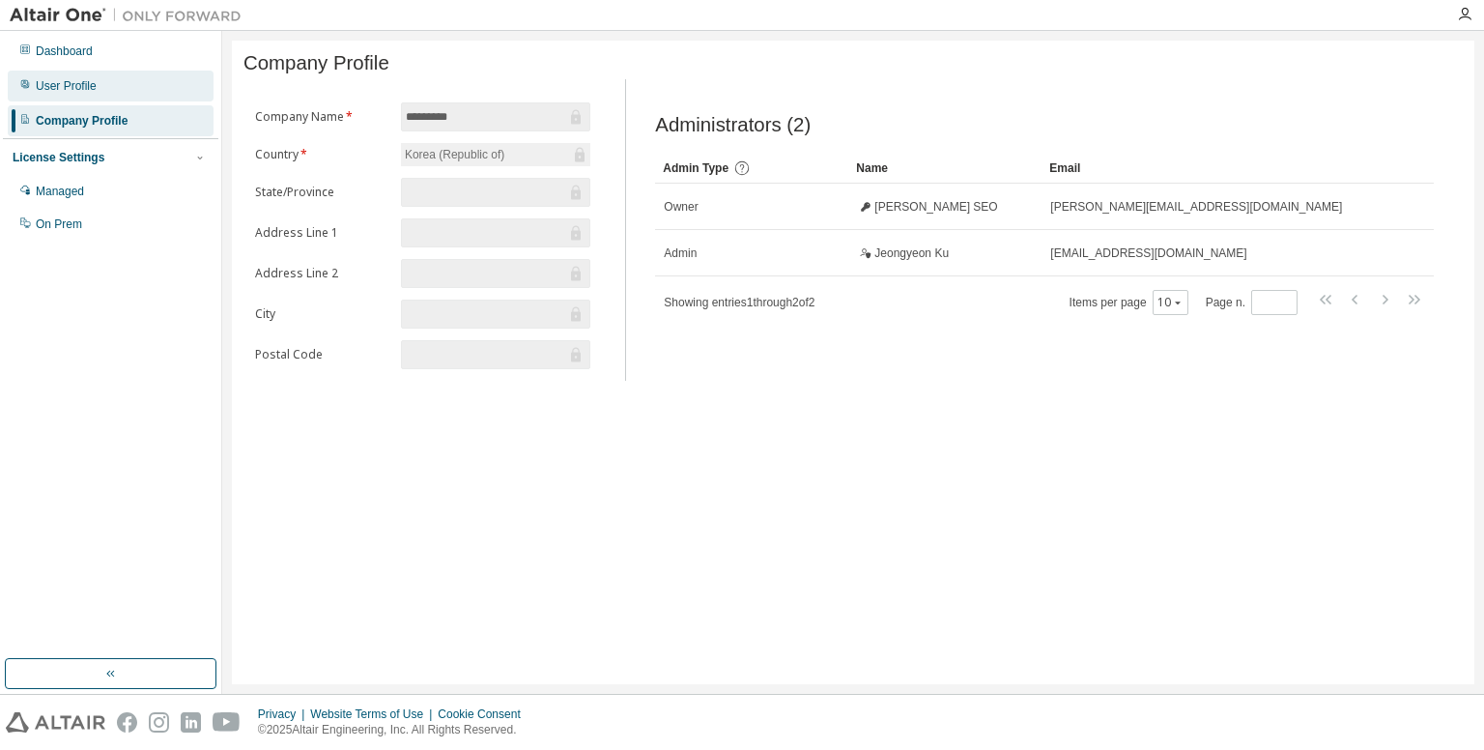
click at [92, 94] on div "User Profile" at bounding box center [111, 86] width 206 height 31
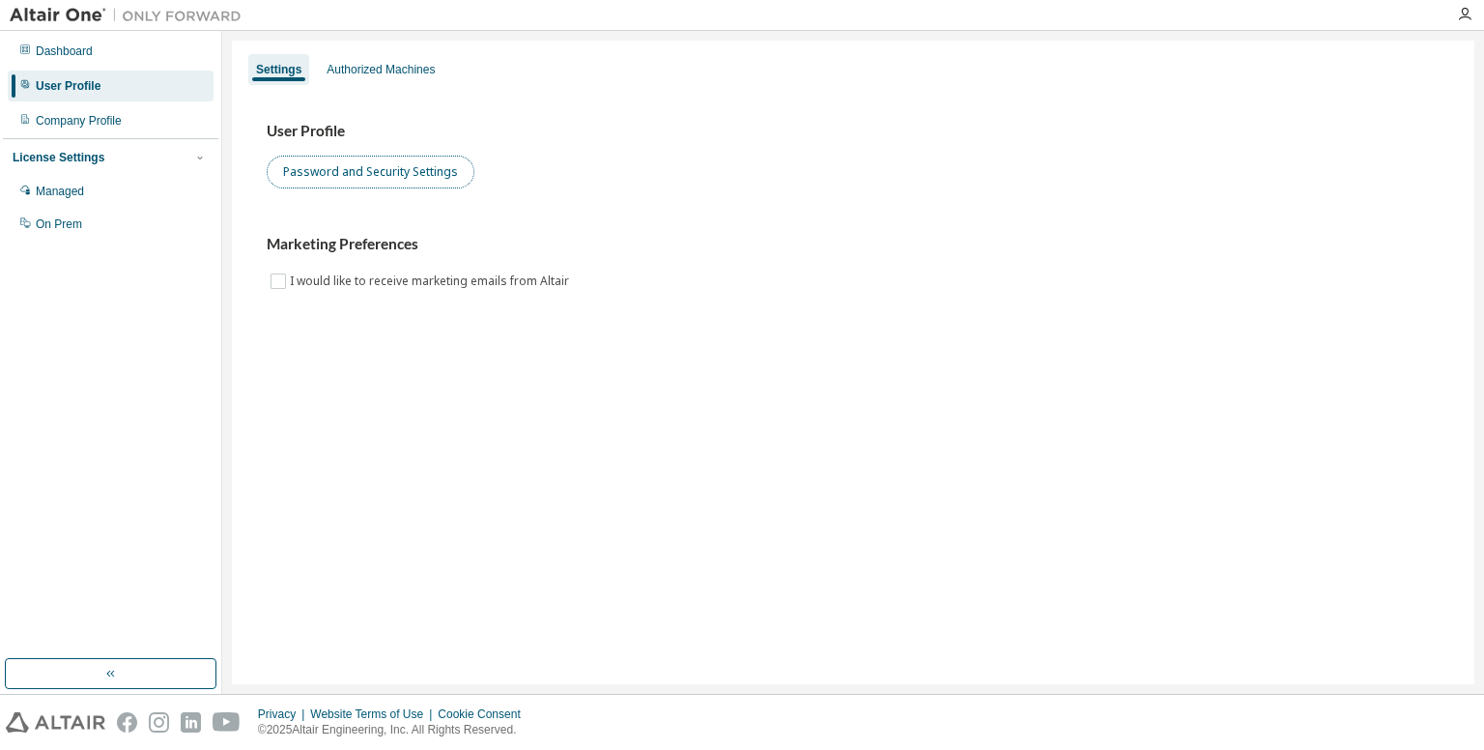
click at [381, 173] on button "Password and Security Settings" at bounding box center [371, 172] width 208 height 33
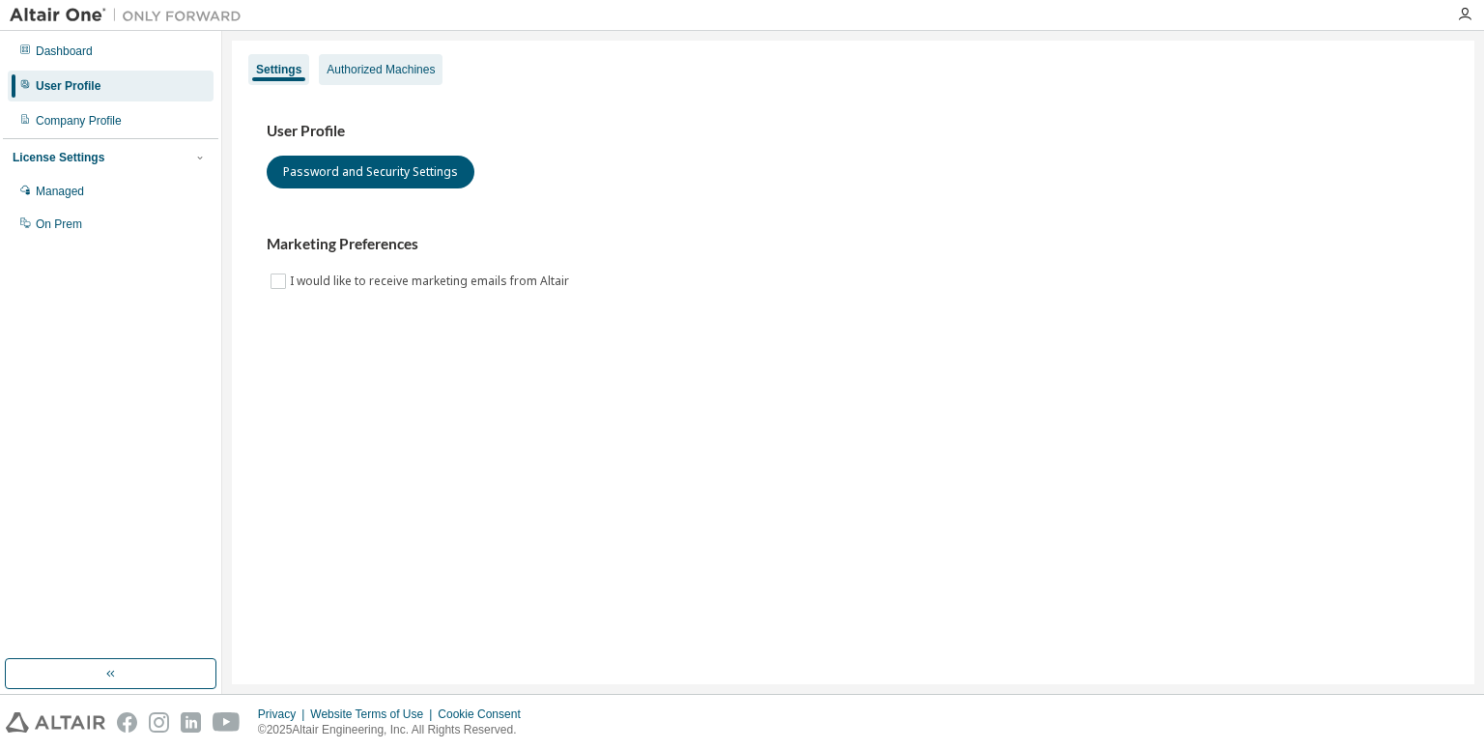
click at [412, 71] on div "Authorized Machines" at bounding box center [380, 69] width 108 height 15
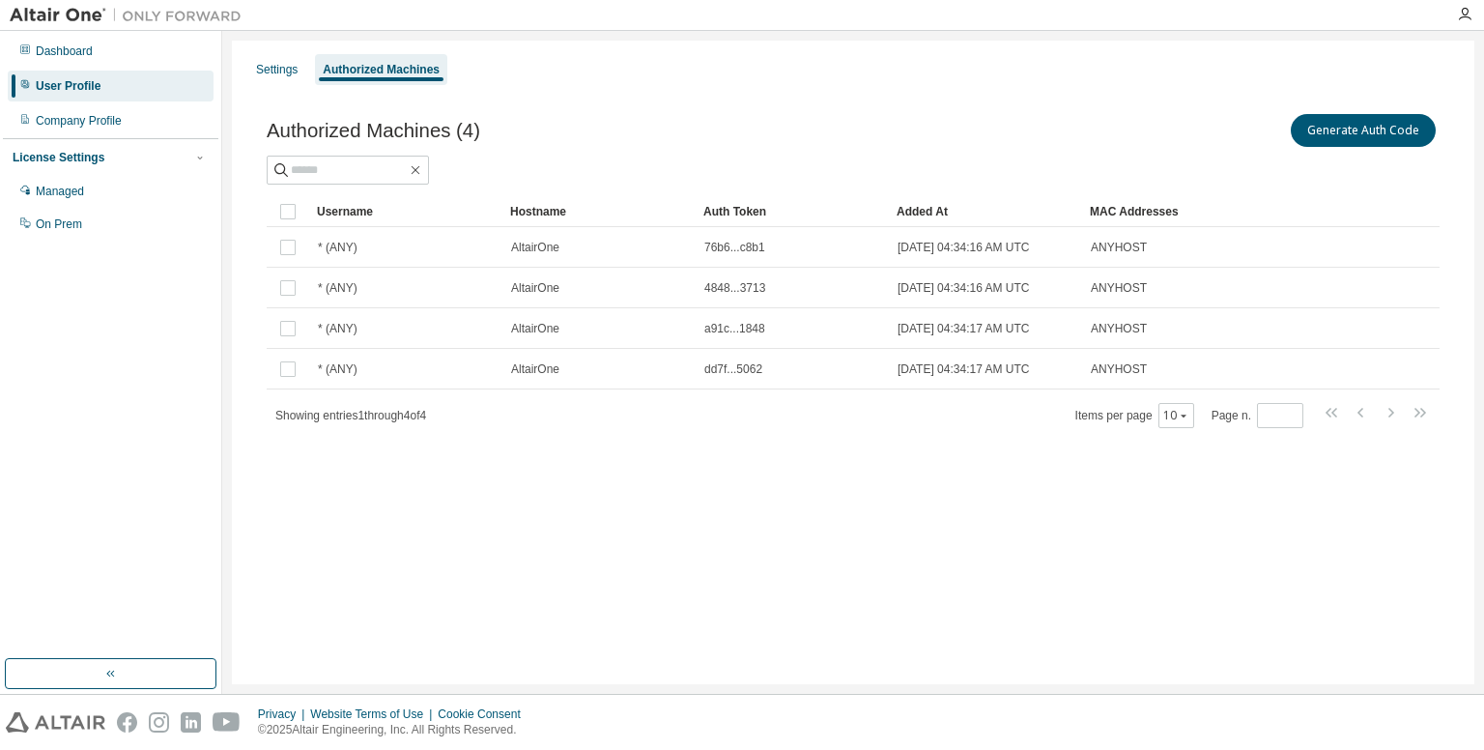
click at [922, 577] on div "Settings Authorized Machines Authorized Machines (4) Generate Auth Code Clear L…" at bounding box center [853, 362] width 1242 height 643
click at [284, 67] on div "Settings" at bounding box center [277, 69] width 42 height 15
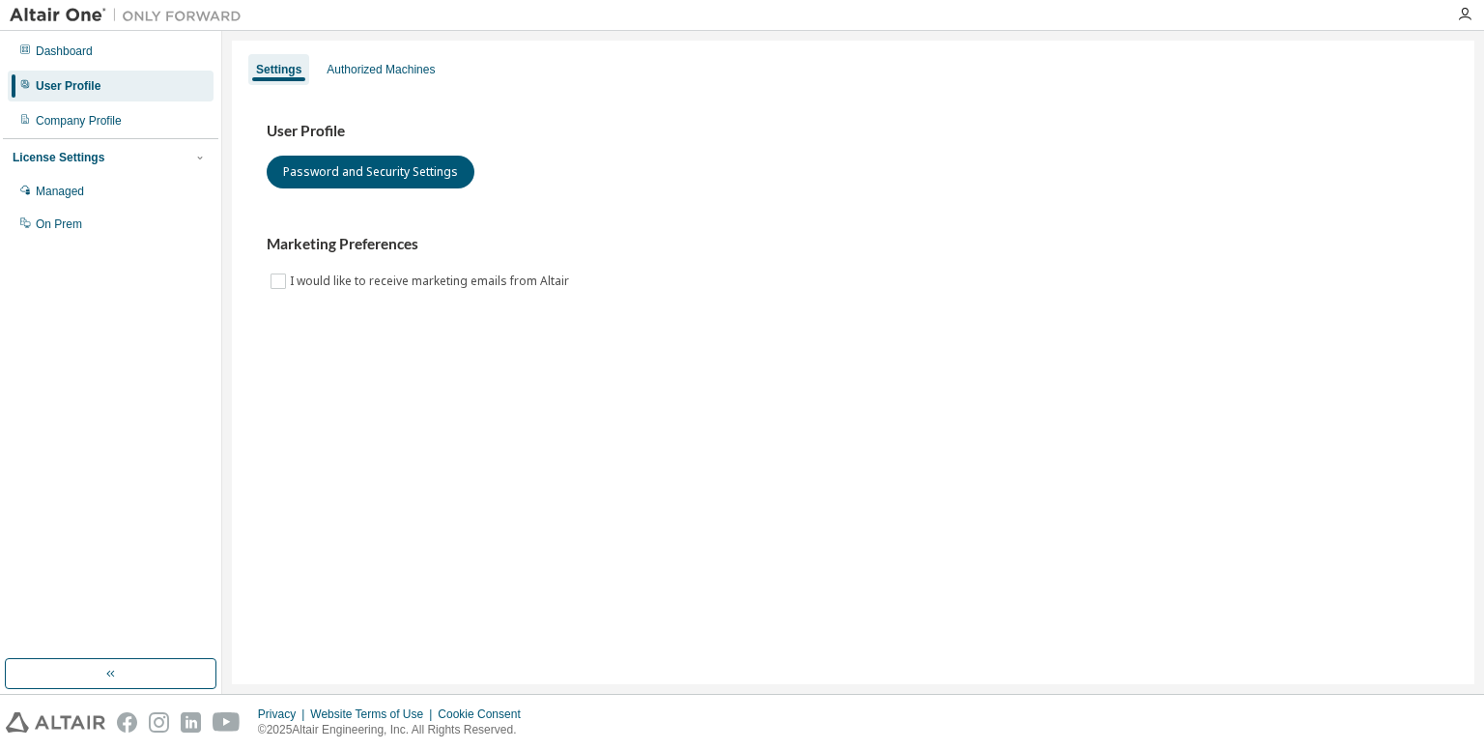
click at [325, 131] on h3 "User Profile" at bounding box center [853, 131] width 1173 height 19
click at [1439, 48] on div "Settings Authorized Machines User Profile Password and Security Settings Market…" at bounding box center [853, 362] width 1242 height 643
drag, startPoint x: 711, startPoint y: 162, endPoint x: 370, endPoint y: 238, distance: 349.2
drag, startPoint x: 370, startPoint y: 238, endPoint x: 888, endPoint y: 279, distance: 519.4
click at [918, 273] on div "Marketing Preferences I would like to receive marketing emails from Altair" at bounding box center [853, 263] width 1173 height 57
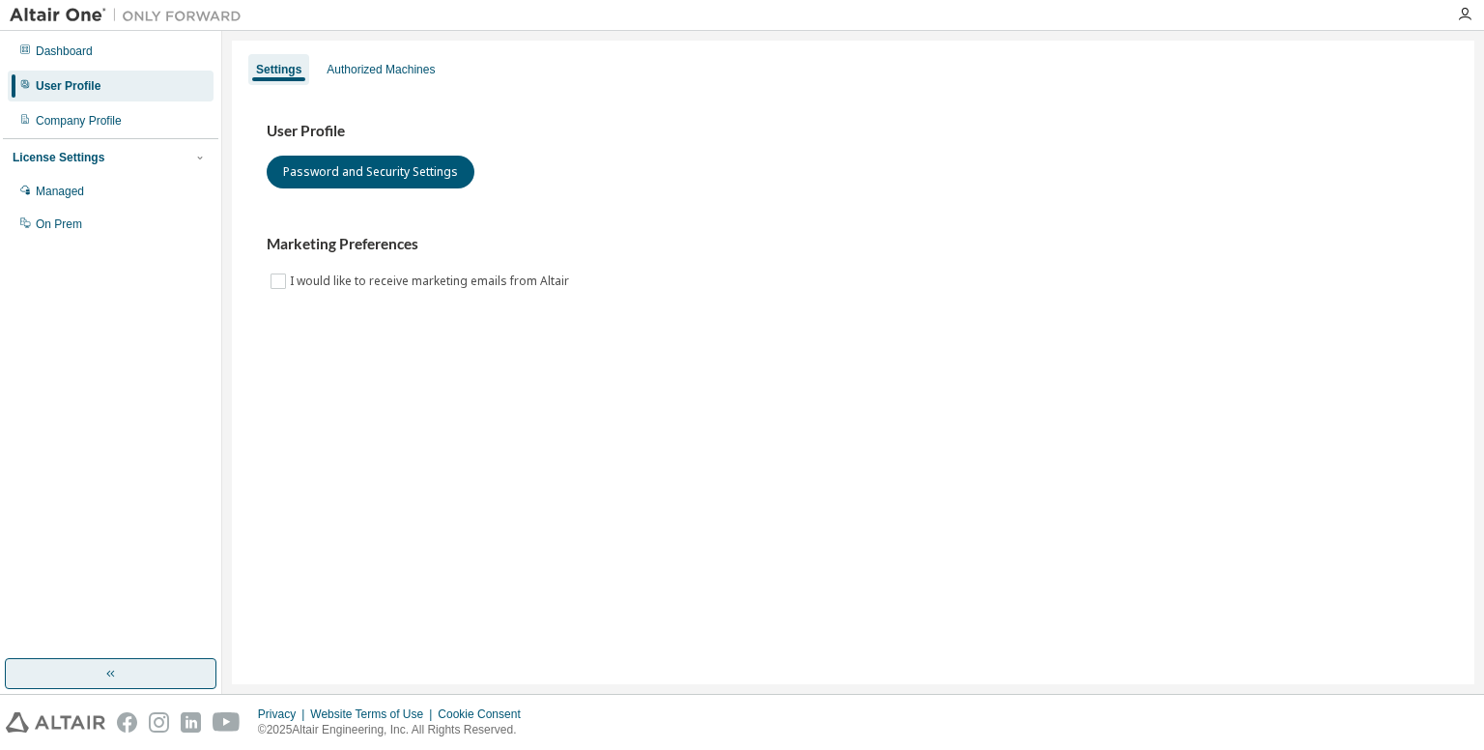
click at [116, 673] on icon "button" at bounding box center [110, 673] width 15 height 15
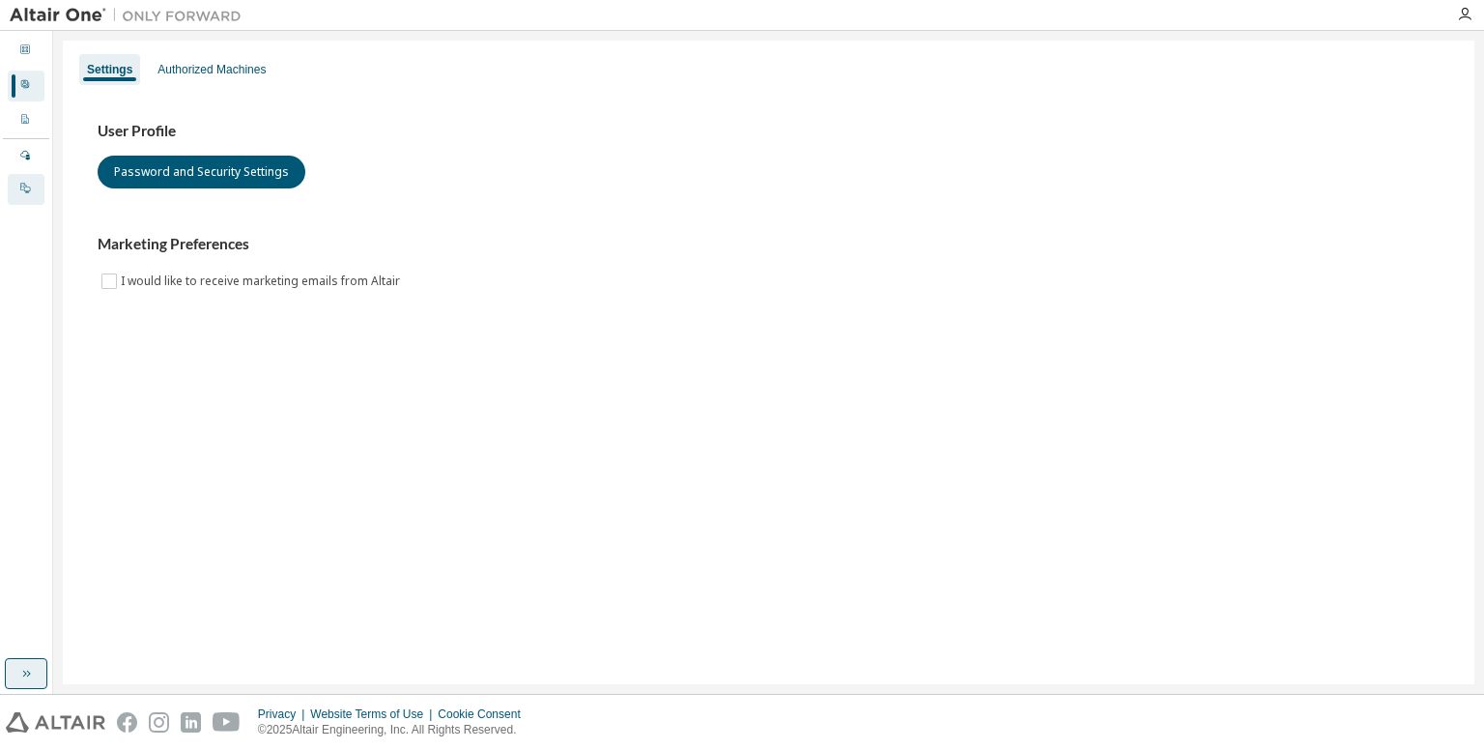
click at [22, 198] on div "On Prem" at bounding box center [26, 189] width 37 height 31
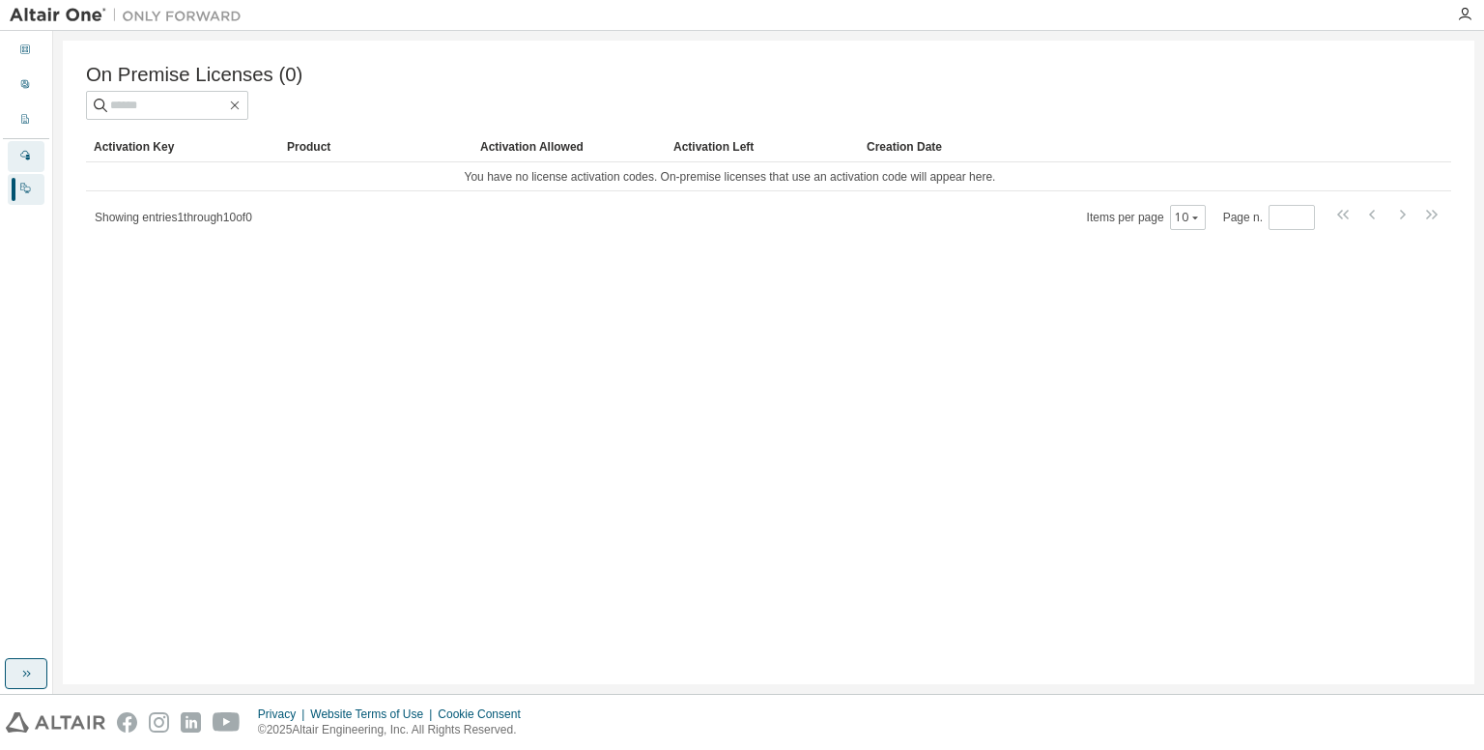
click at [25, 154] on icon at bounding box center [25, 155] width 12 height 12
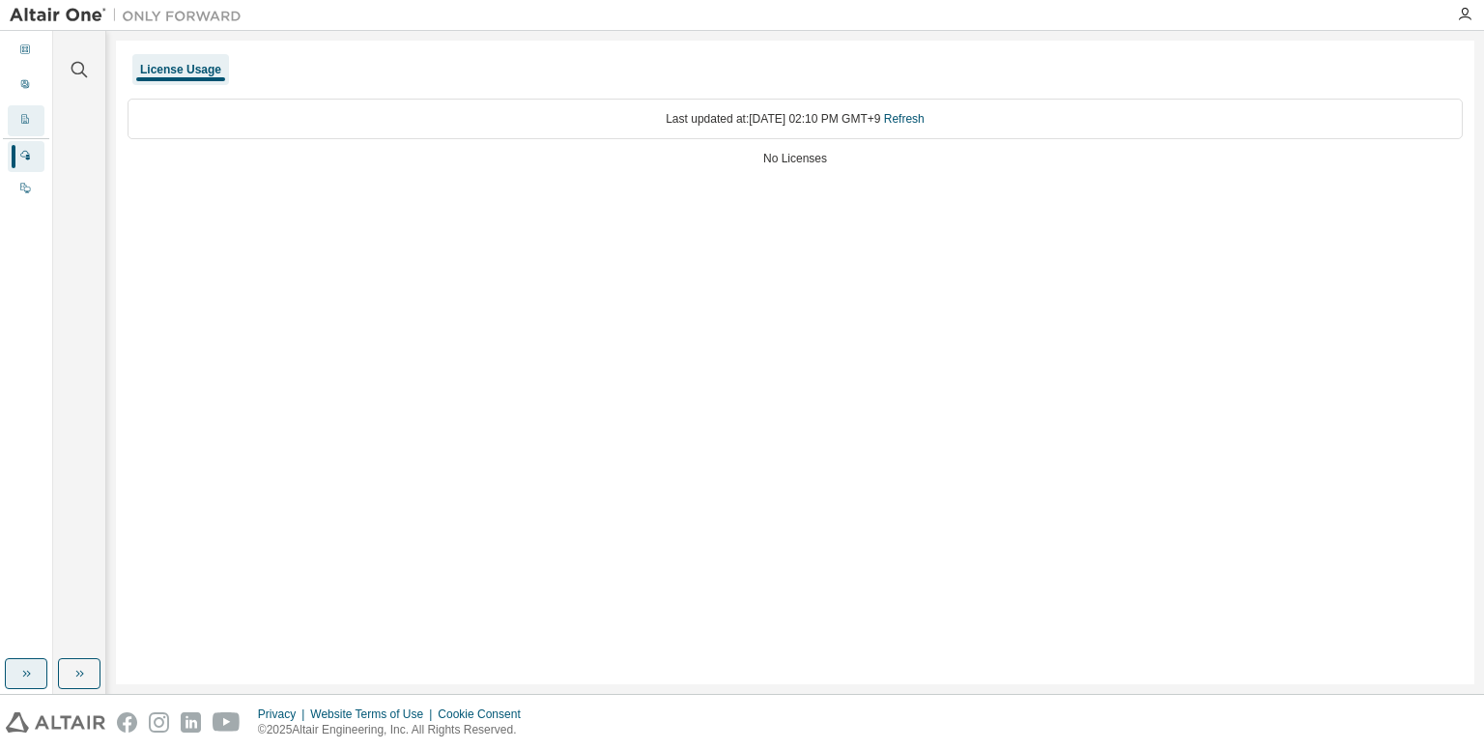
click at [27, 122] on icon at bounding box center [25, 119] width 12 height 12
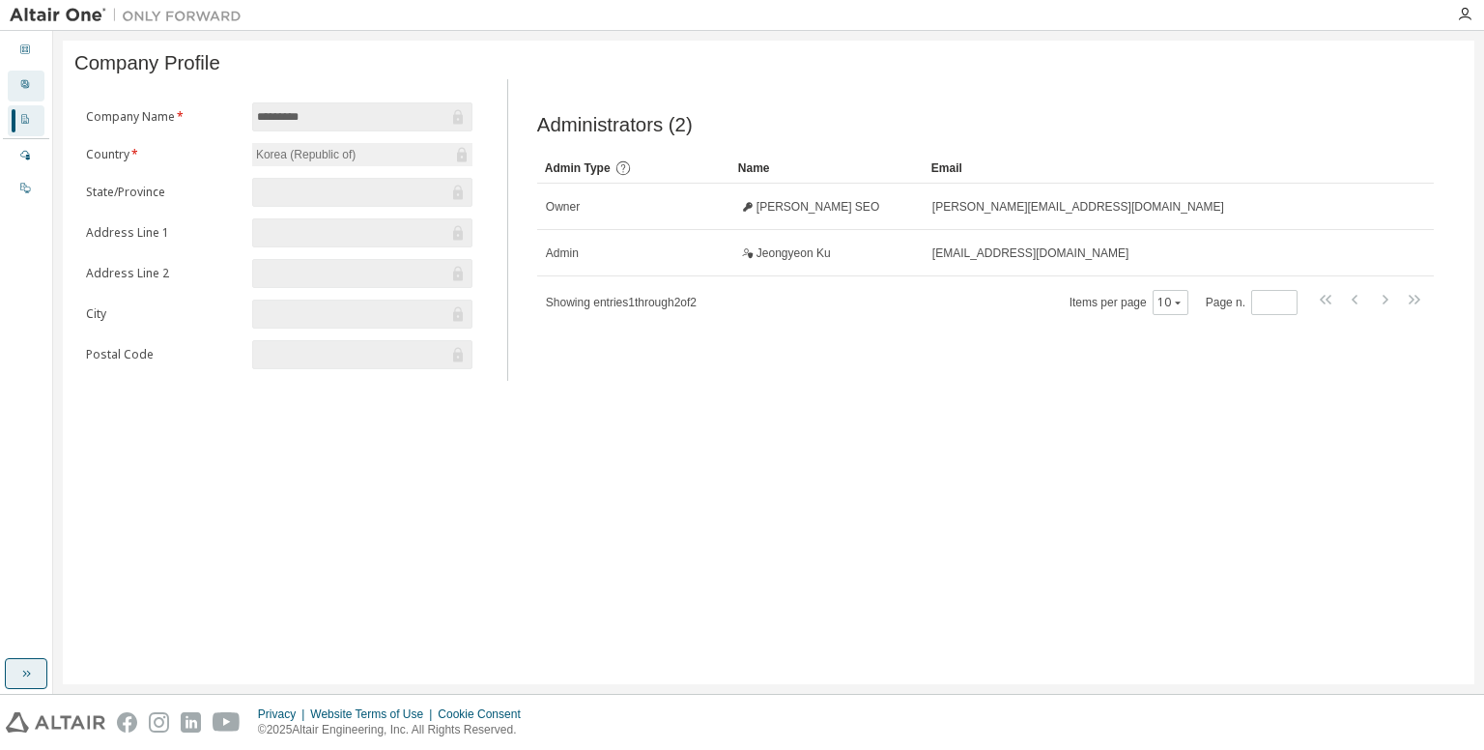
click at [26, 97] on div "User Profile" at bounding box center [26, 86] width 37 height 31
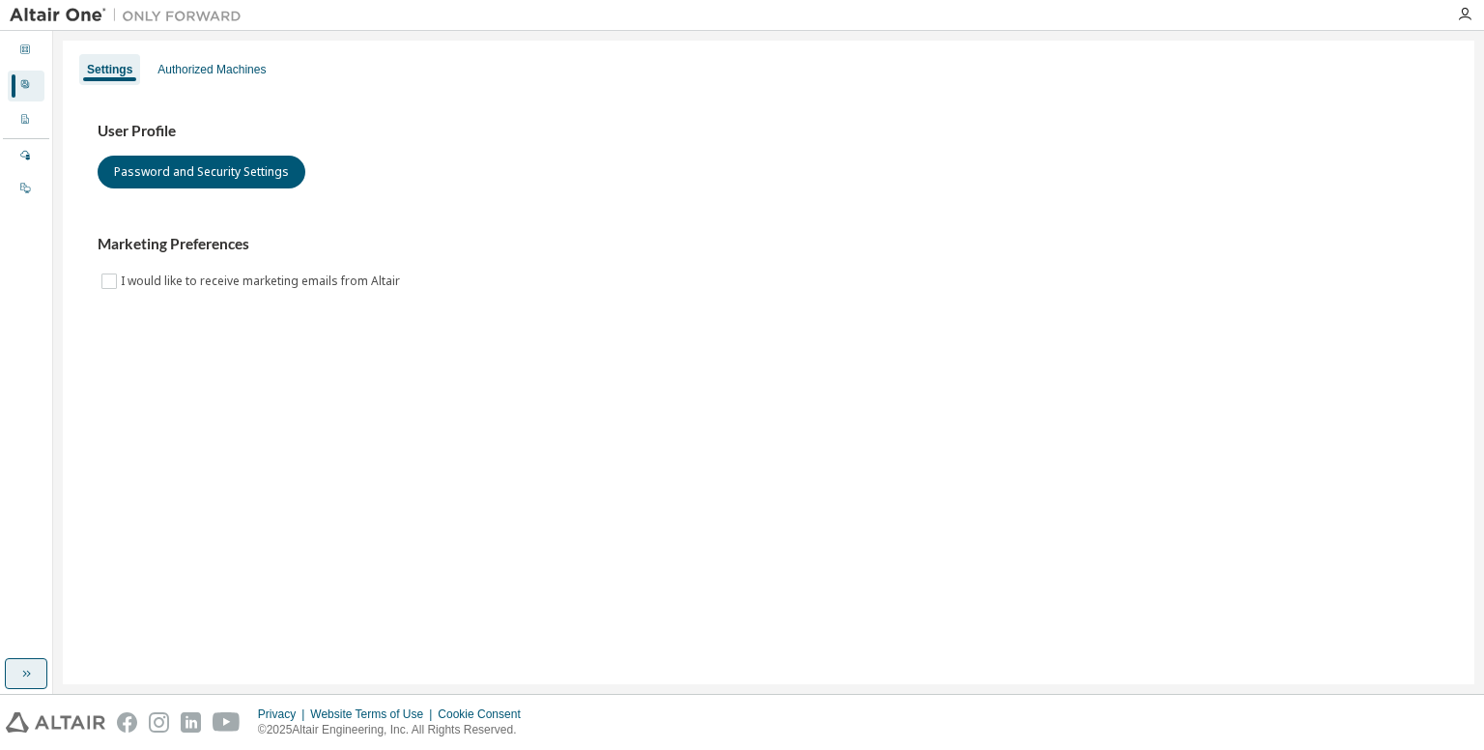
click at [427, 195] on div "User Profile Password and Security Settings Marketing Preferences I would like …" at bounding box center [769, 207] width 1342 height 171
click at [1468, 16] on icon "button" at bounding box center [1464, 14] width 15 height 15
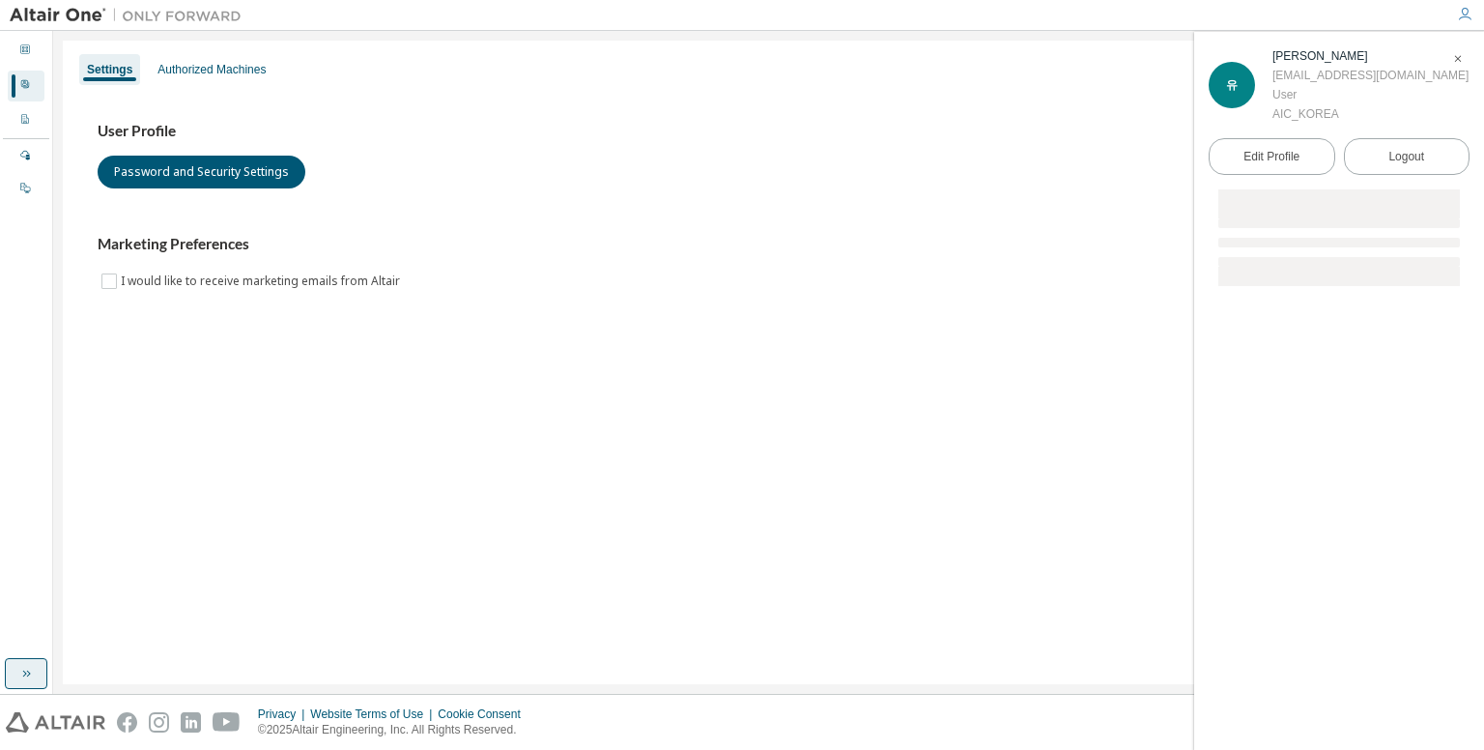
click at [1468, 16] on icon "button" at bounding box center [1464, 14] width 15 height 15
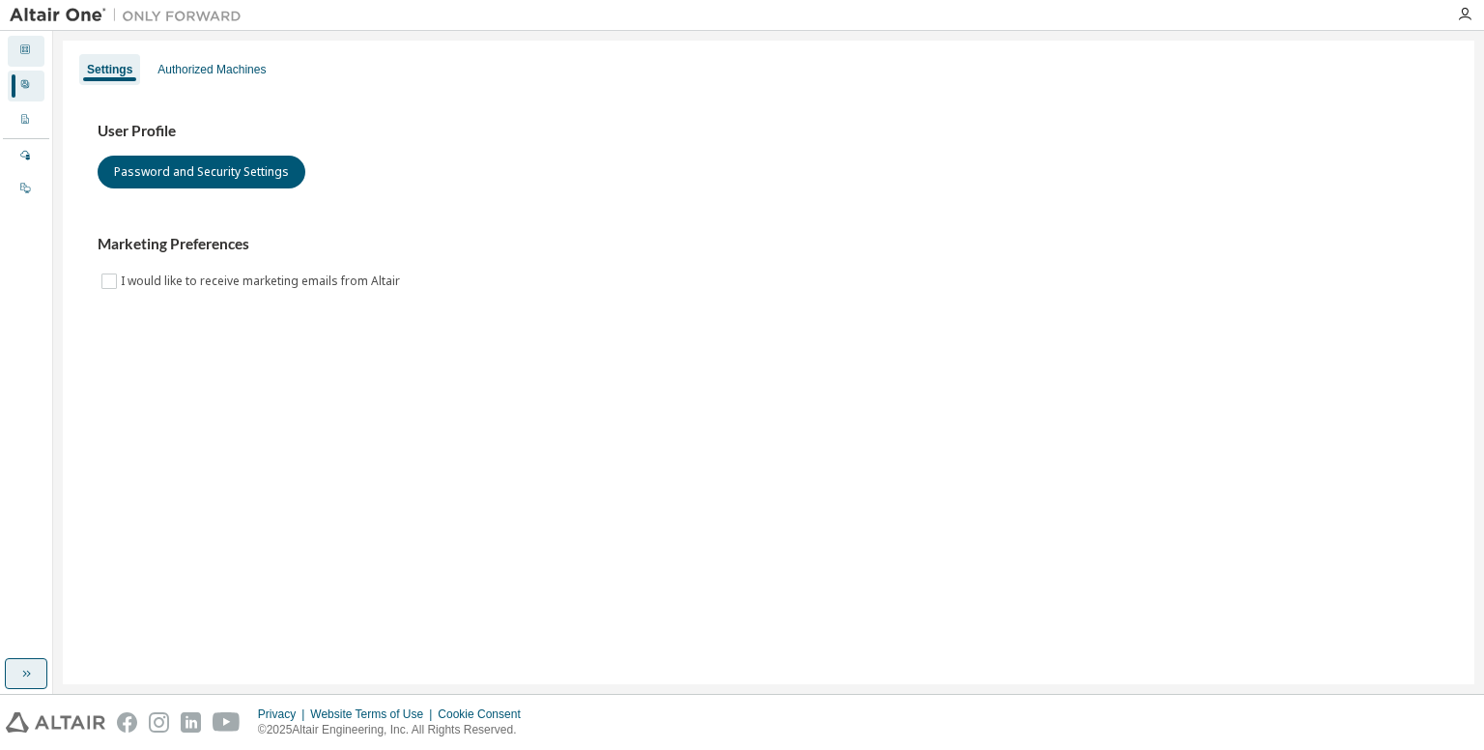
click at [28, 51] on icon at bounding box center [25, 49] width 12 height 12
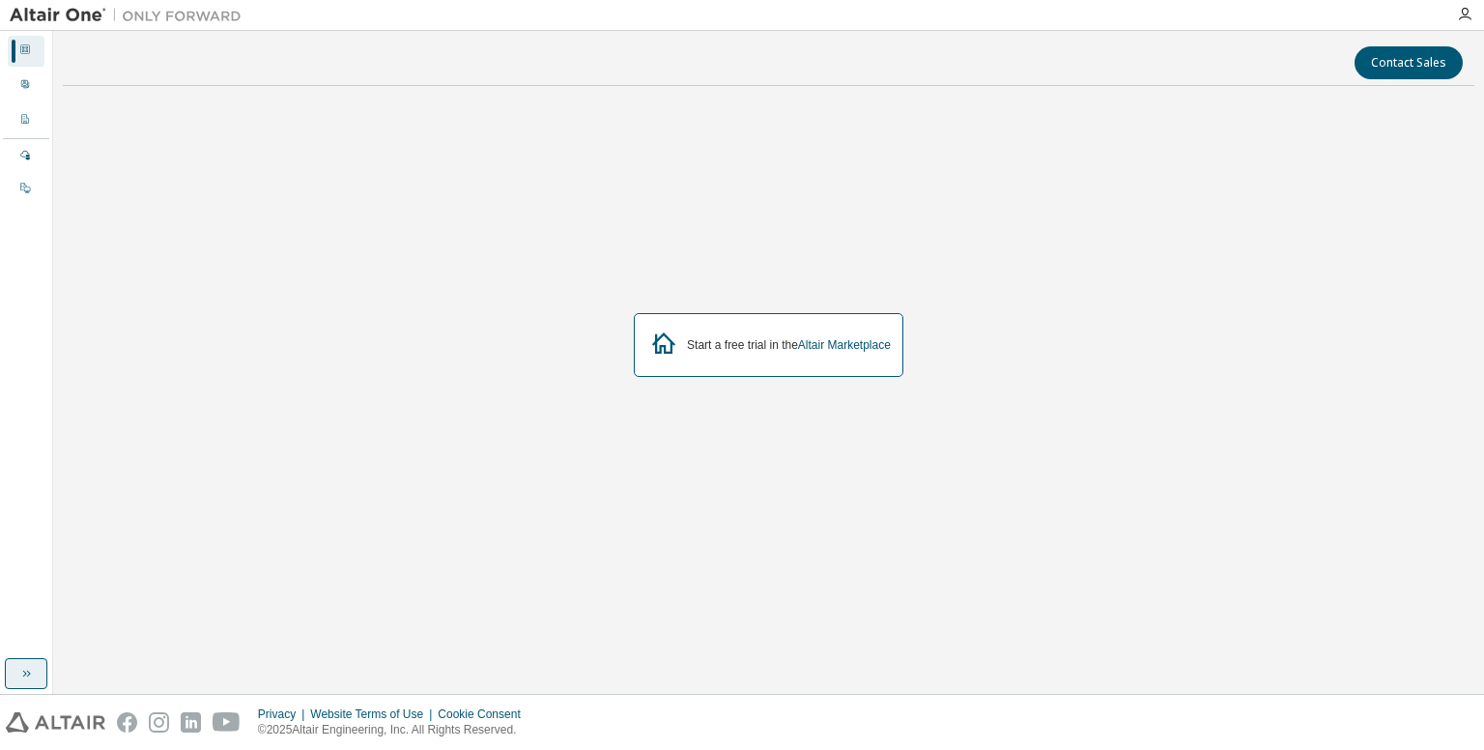
click at [178, 16] on img at bounding box center [130, 15] width 241 height 19
click at [31, 80] on div "User Profile" at bounding box center [26, 86] width 37 height 31
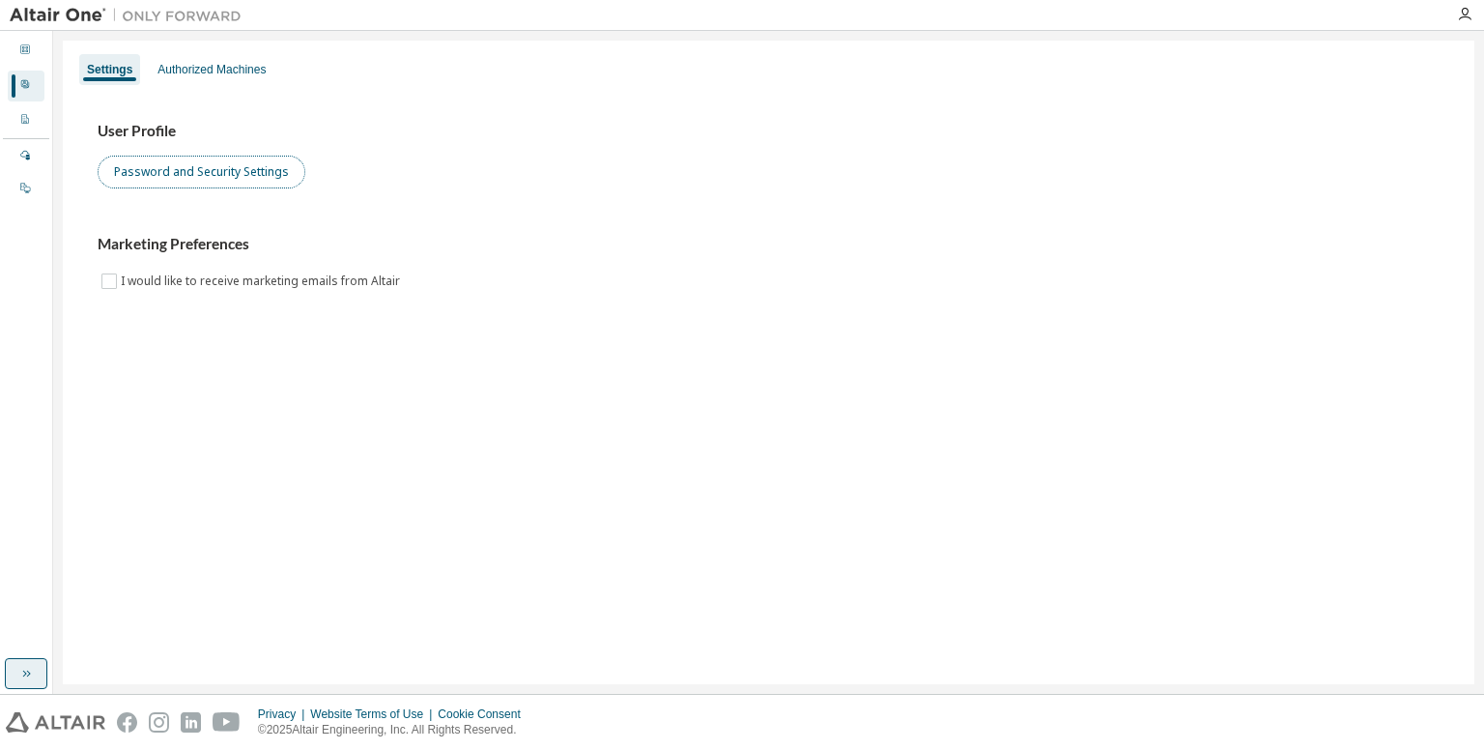
click at [223, 168] on button "Password and Security Settings" at bounding box center [202, 172] width 208 height 33
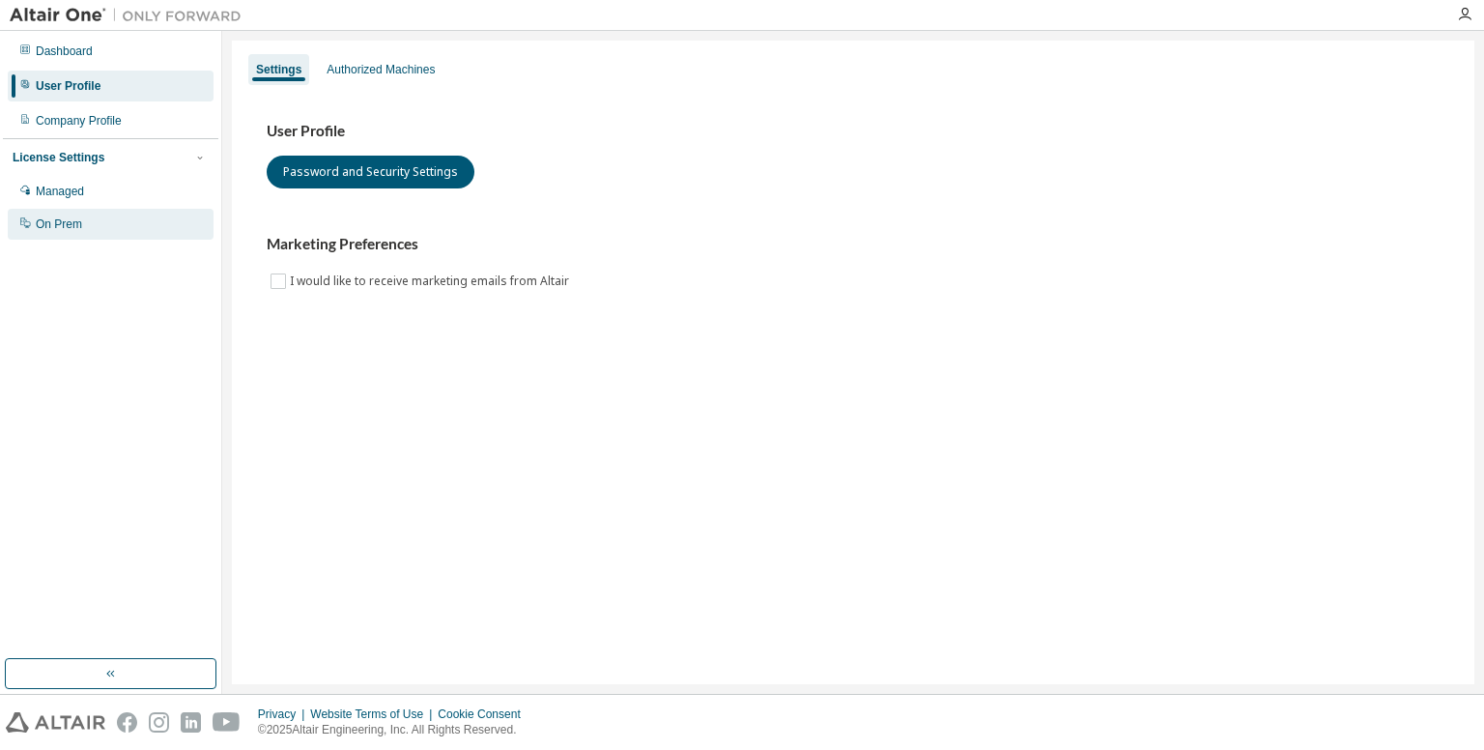
click at [71, 226] on div "On Prem" at bounding box center [59, 223] width 46 height 15
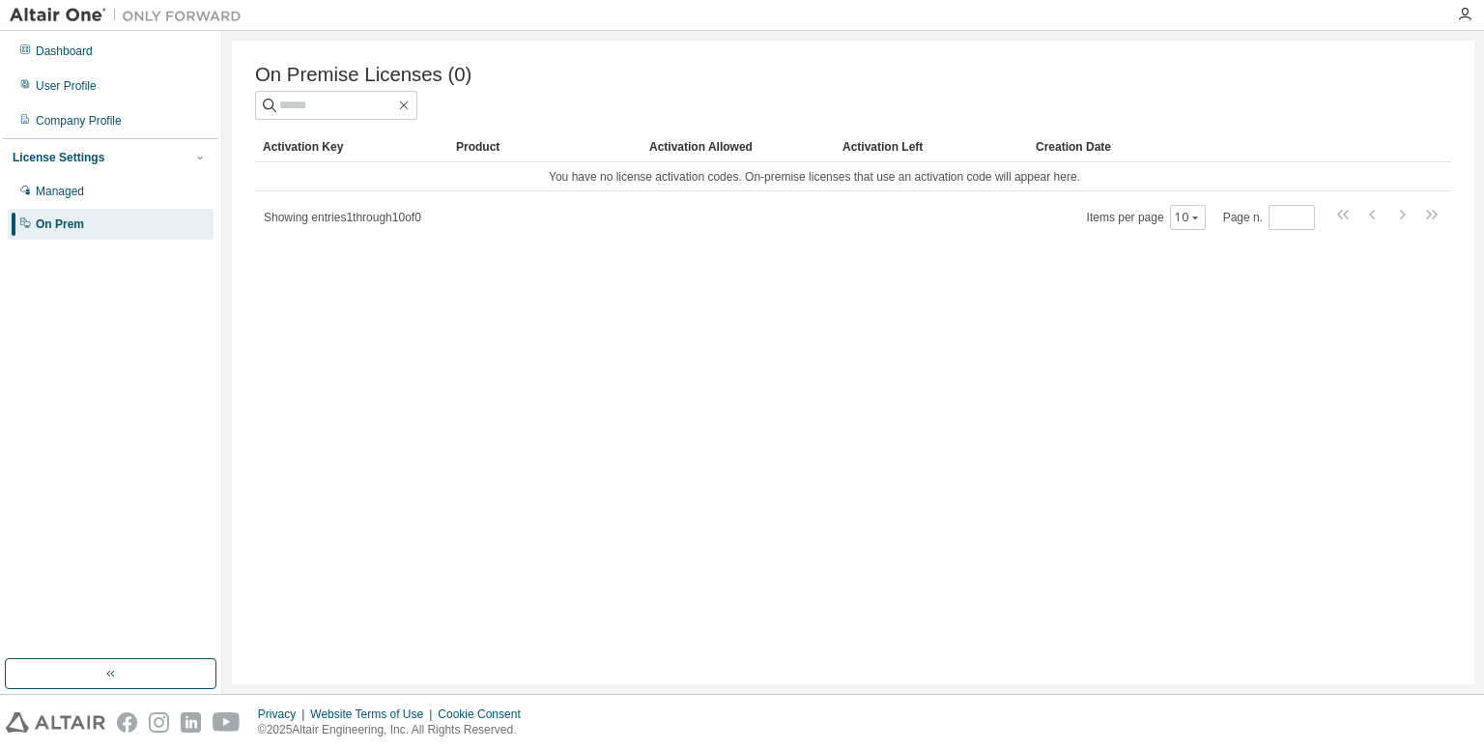
click at [89, 173] on div "License Settings Managed On Prem" at bounding box center [110, 189] width 215 height 103
click at [80, 194] on div "Managed" at bounding box center [60, 191] width 48 height 15
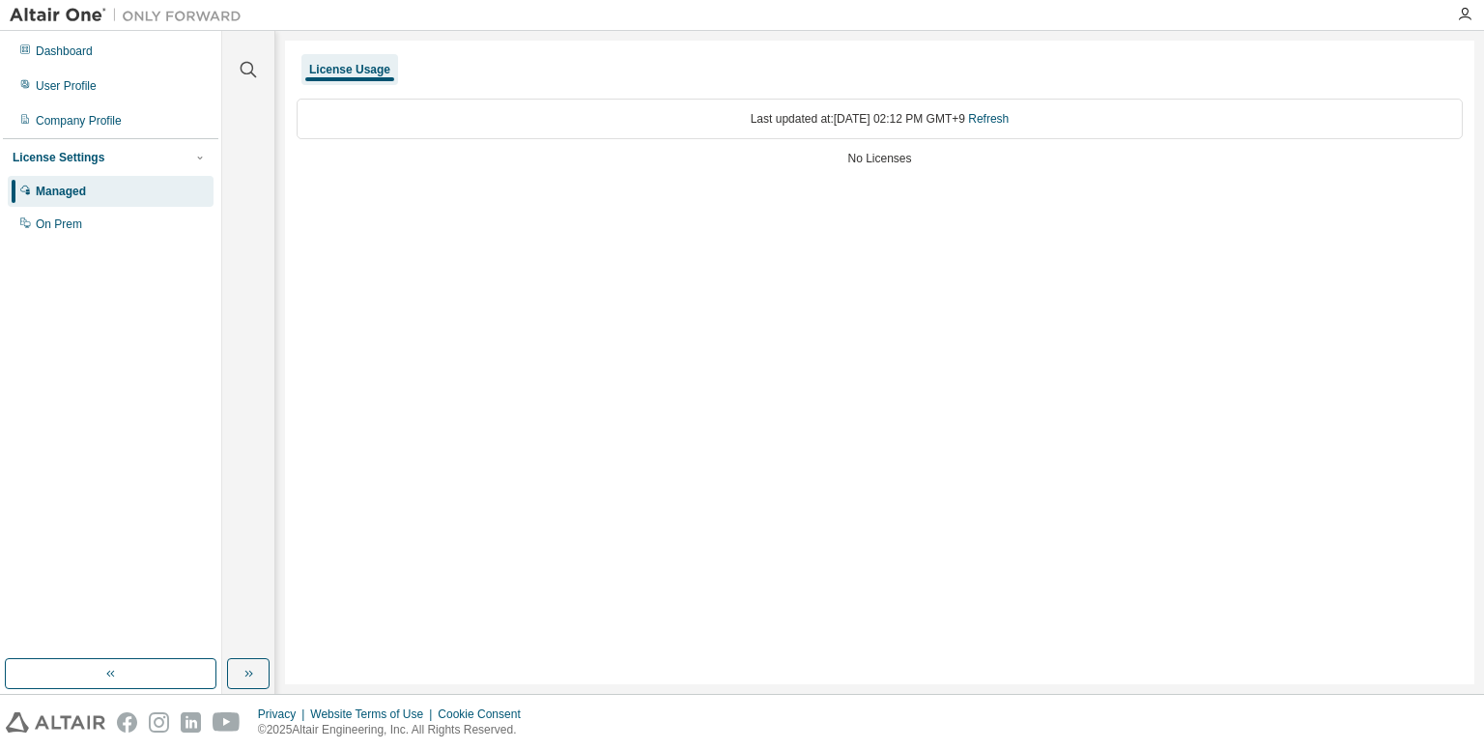
drag, startPoint x: 368, startPoint y: 71, endPoint x: 351, endPoint y: 71, distance: 17.4
click at [351, 71] on div "License Usage" at bounding box center [349, 69] width 81 height 15
click at [356, 70] on div "License Usage" at bounding box center [349, 69] width 81 height 15
click at [836, 114] on div "Last updated at: Thu 2025-09-04 02:12 PM GMT+9 Refresh" at bounding box center [880, 119] width 1166 height 41
click at [872, 165] on div "No Licenses" at bounding box center [880, 158] width 1166 height 15
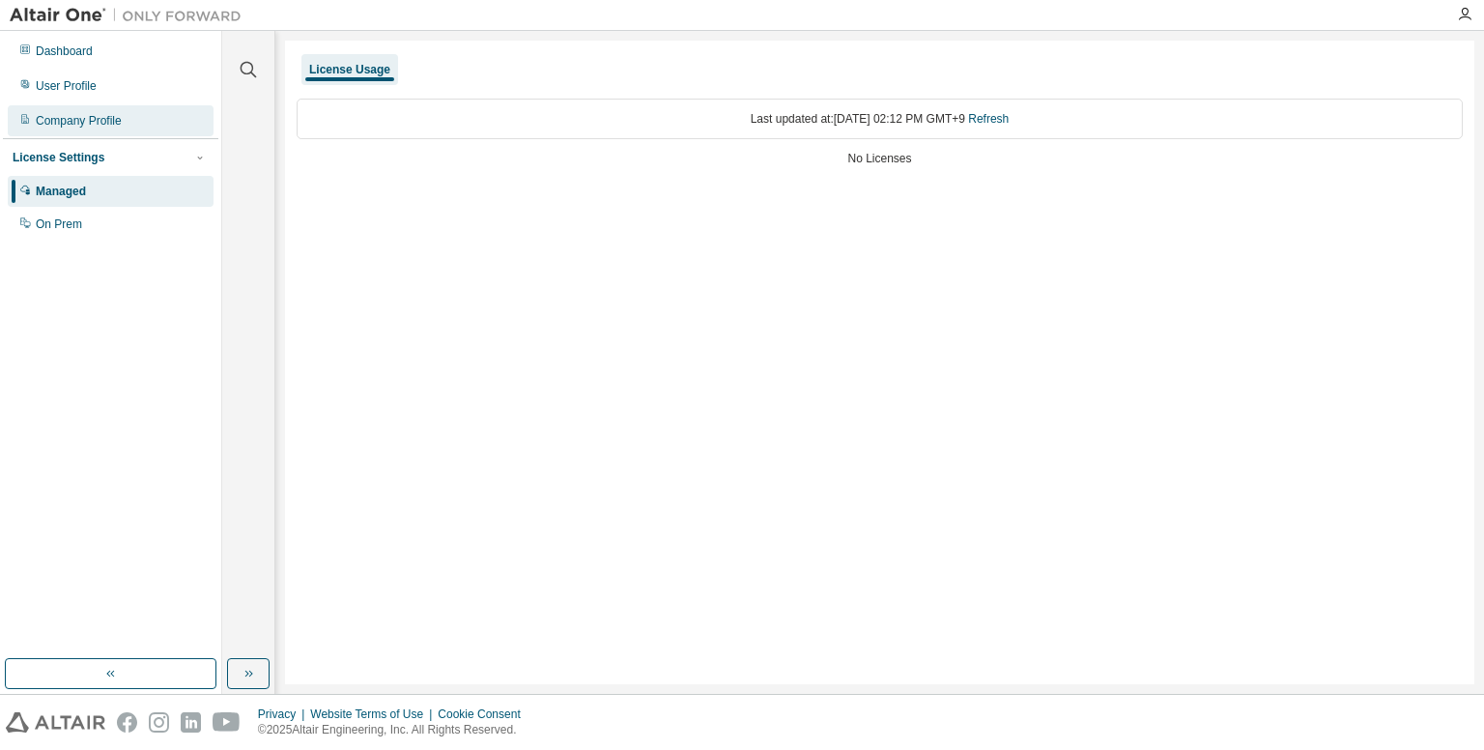
click at [104, 129] on div "Company Profile" at bounding box center [111, 120] width 206 height 31
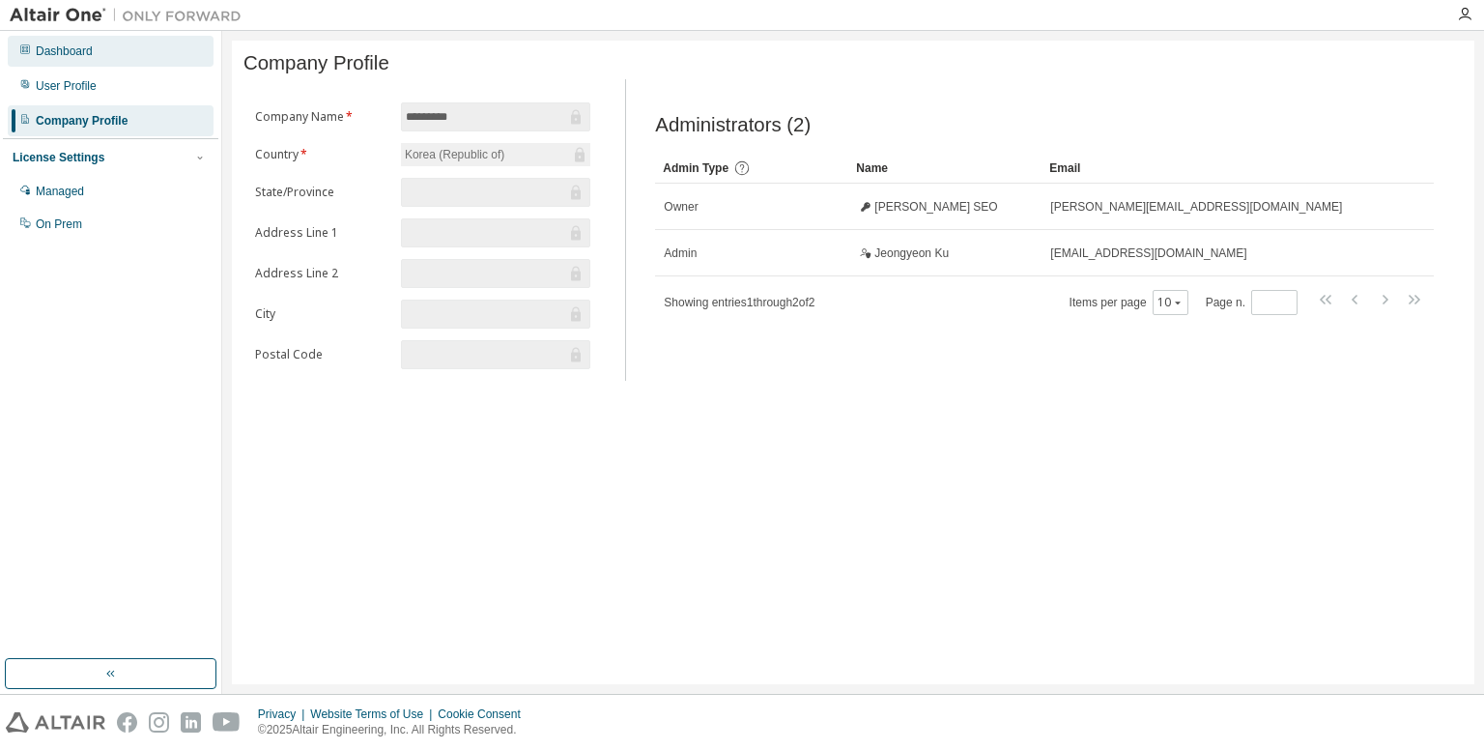
click at [101, 59] on div "Dashboard" at bounding box center [111, 51] width 206 height 31
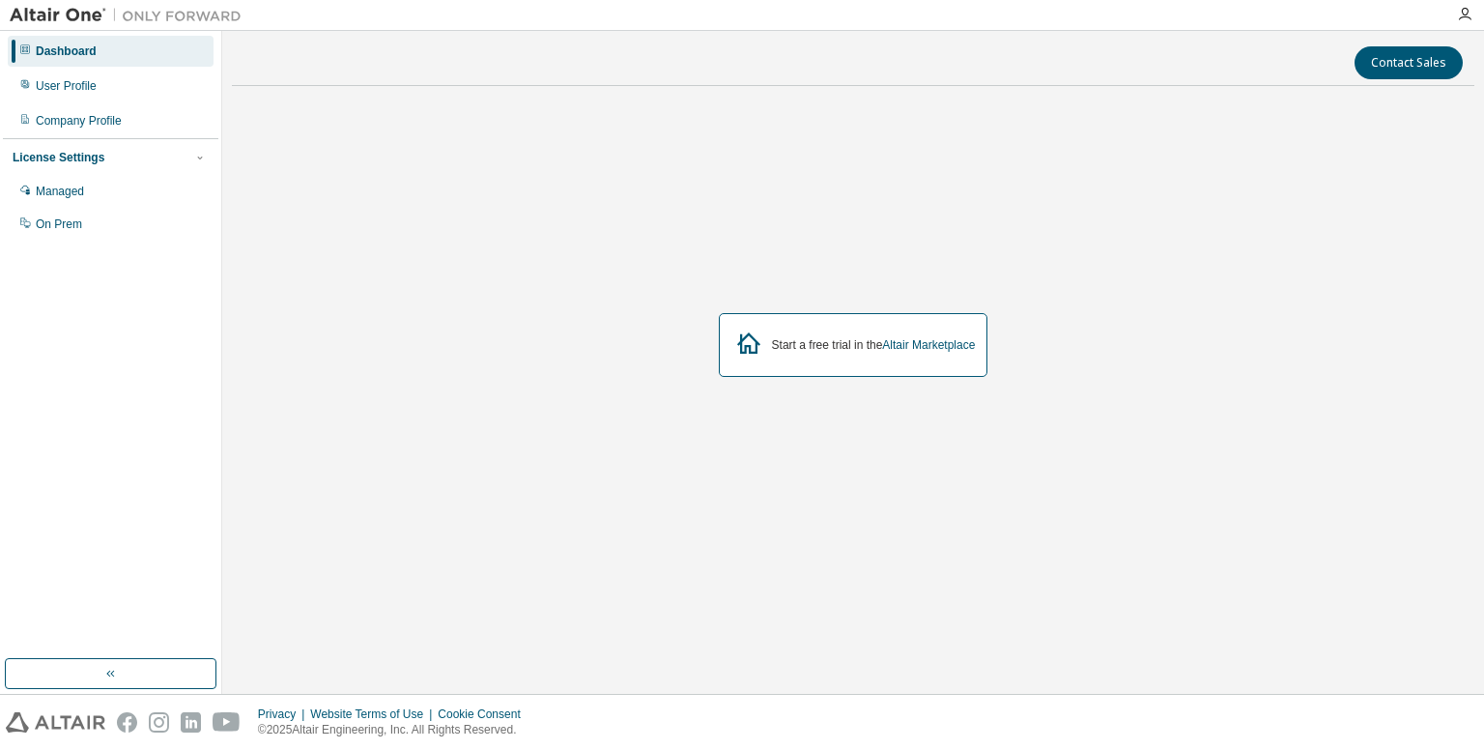
click at [866, 329] on div "Start a free trial in the Altair Marketplace" at bounding box center [854, 345] width 270 height 64
click at [1464, 13] on icon "button" at bounding box center [1464, 14] width 15 height 15
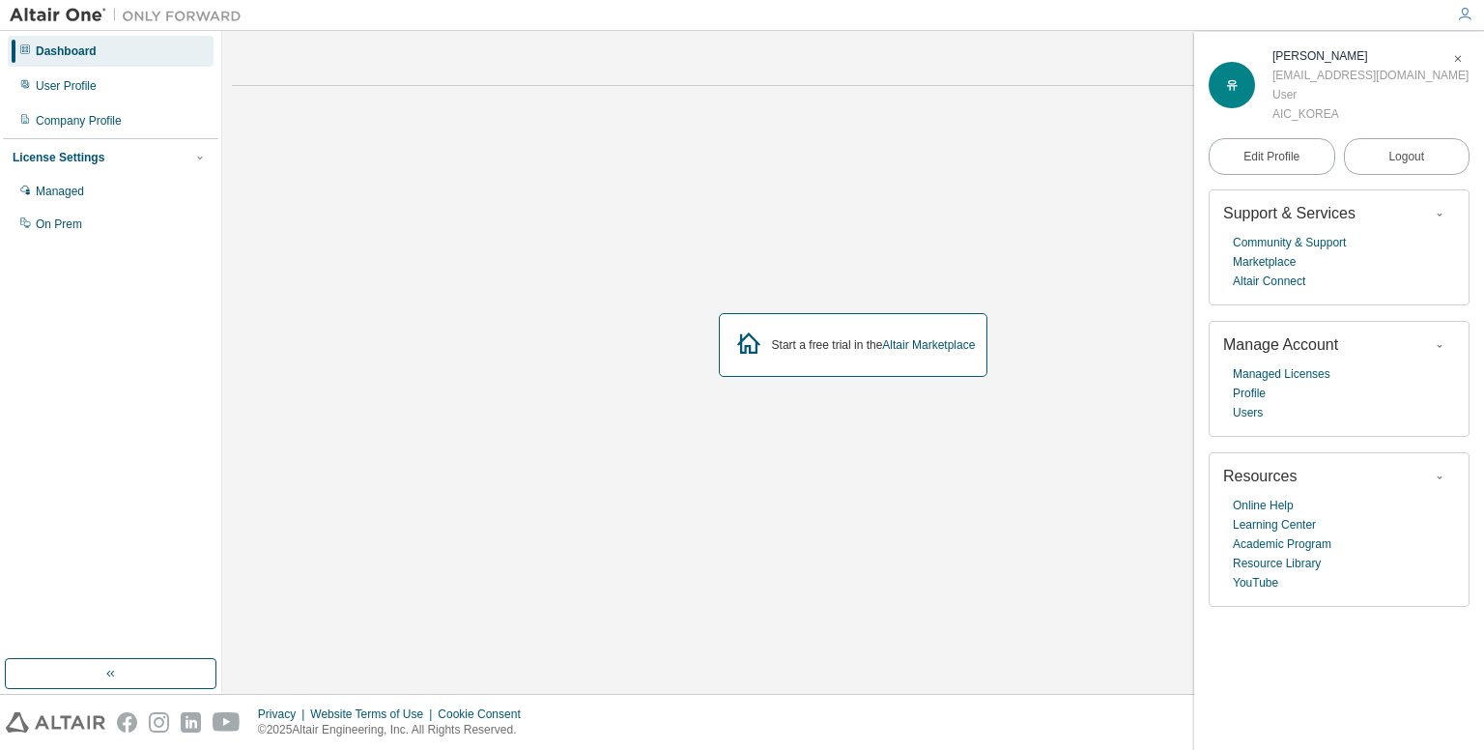
click at [1228, 89] on span "유" at bounding box center [1232, 85] width 12 height 14
click at [1251, 410] on link "Users" at bounding box center [1248, 412] width 30 height 19
click at [1281, 375] on link "Managed Licenses" at bounding box center [1282, 373] width 98 height 19
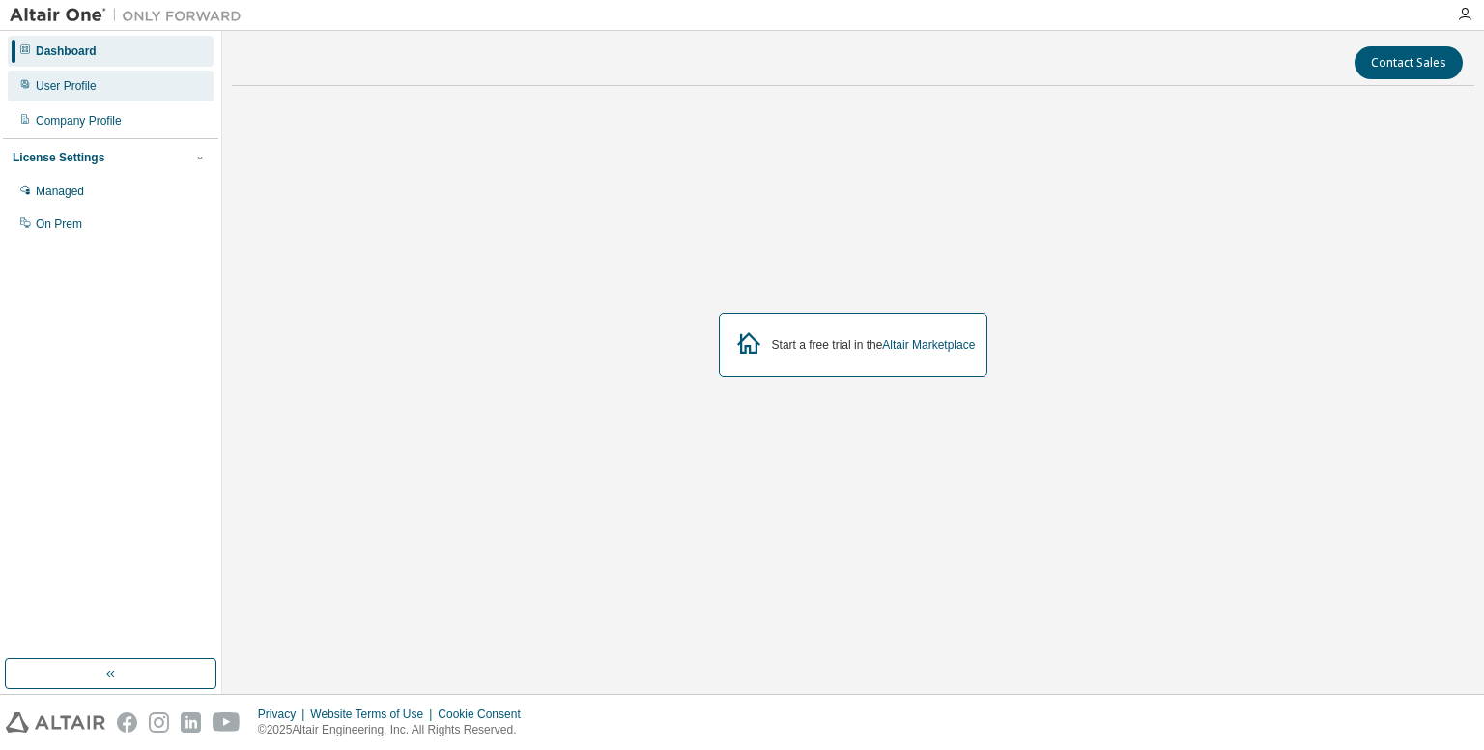
click at [124, 79] on div "User Profile" at bounding box center [111, 86] width 206 height 31
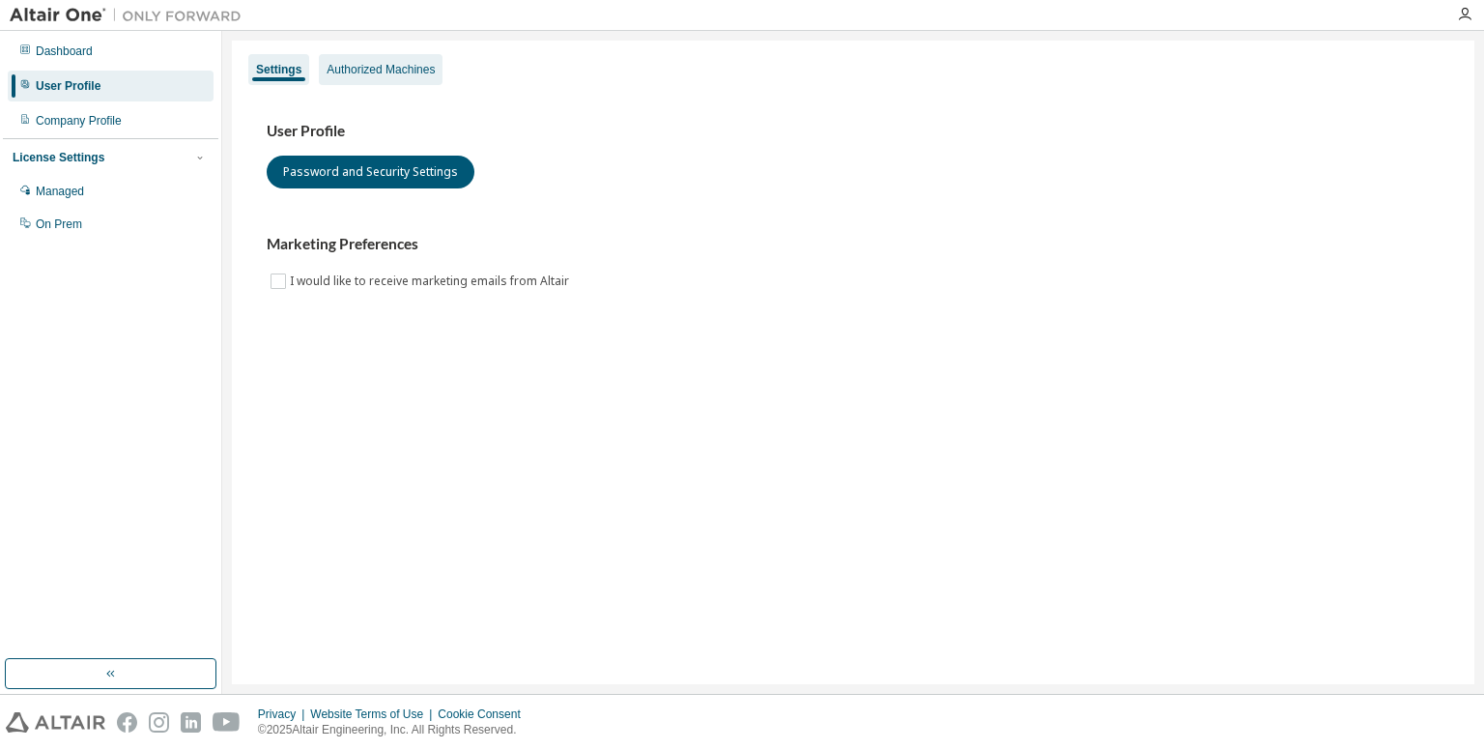
click at [384, 80] on div "Authorized Machines" at bounding box center [381, 69] width 124 height 31
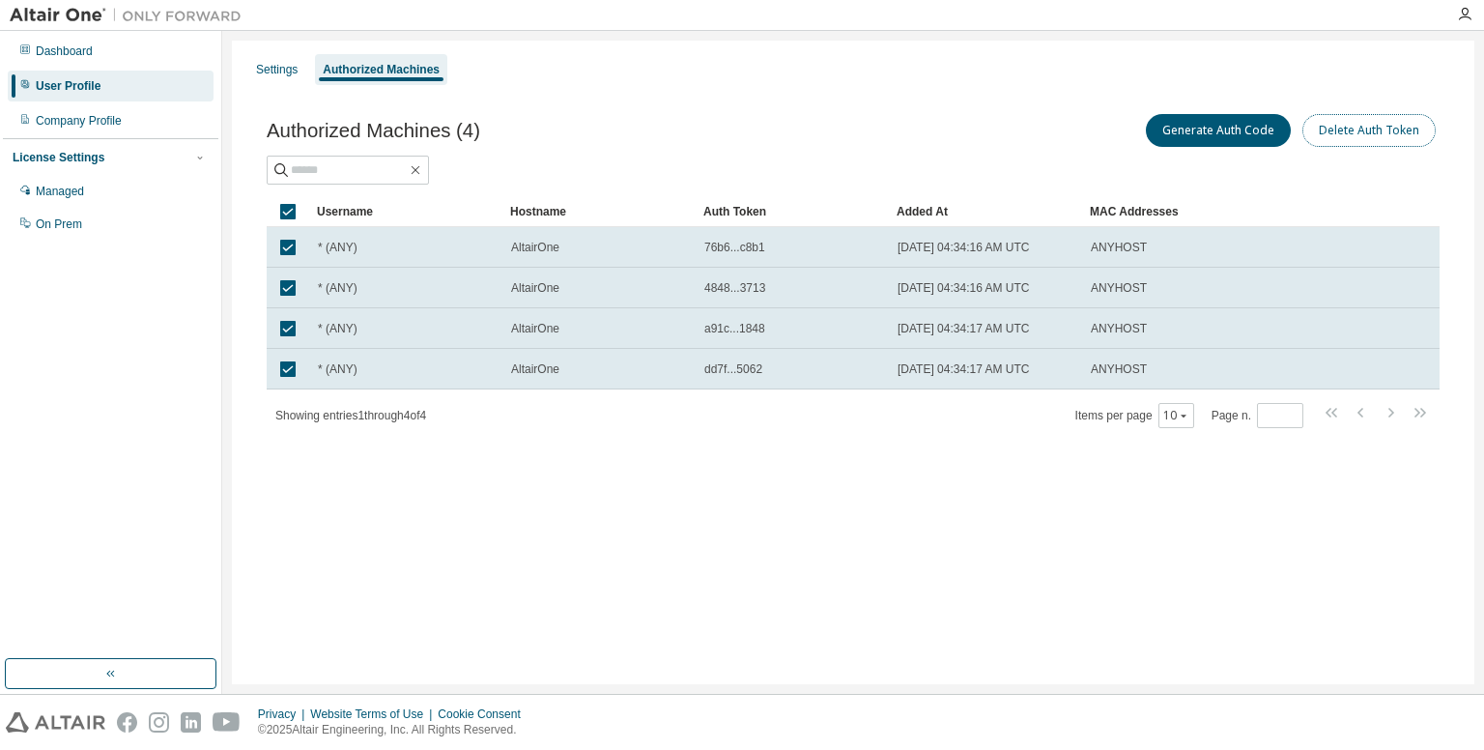
click at [1372, 132] on button "Delete Auth Token" at bounding box center [1368, 130] width 133 height 33
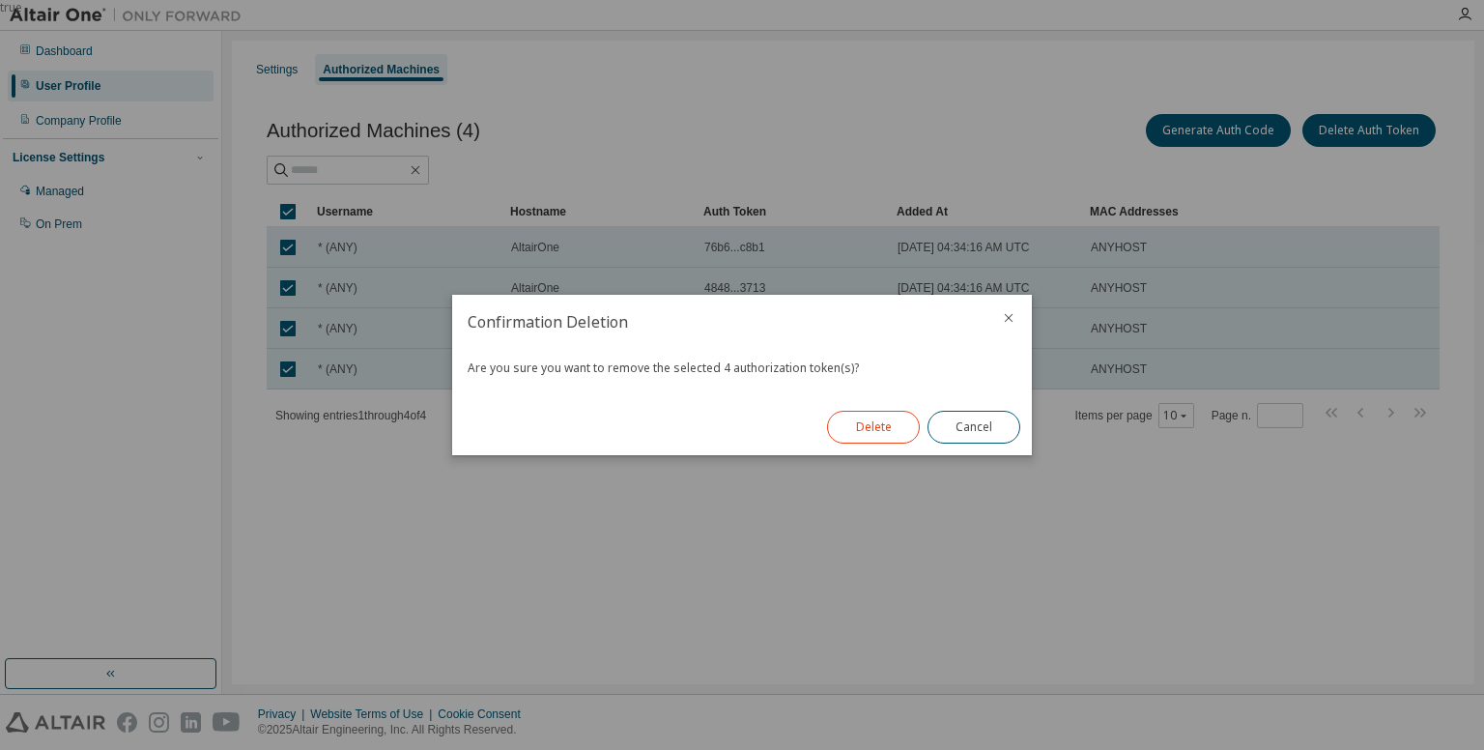
click at [890, 422] on button "Delete" at bounding box center [873, 427] width 93 height 33
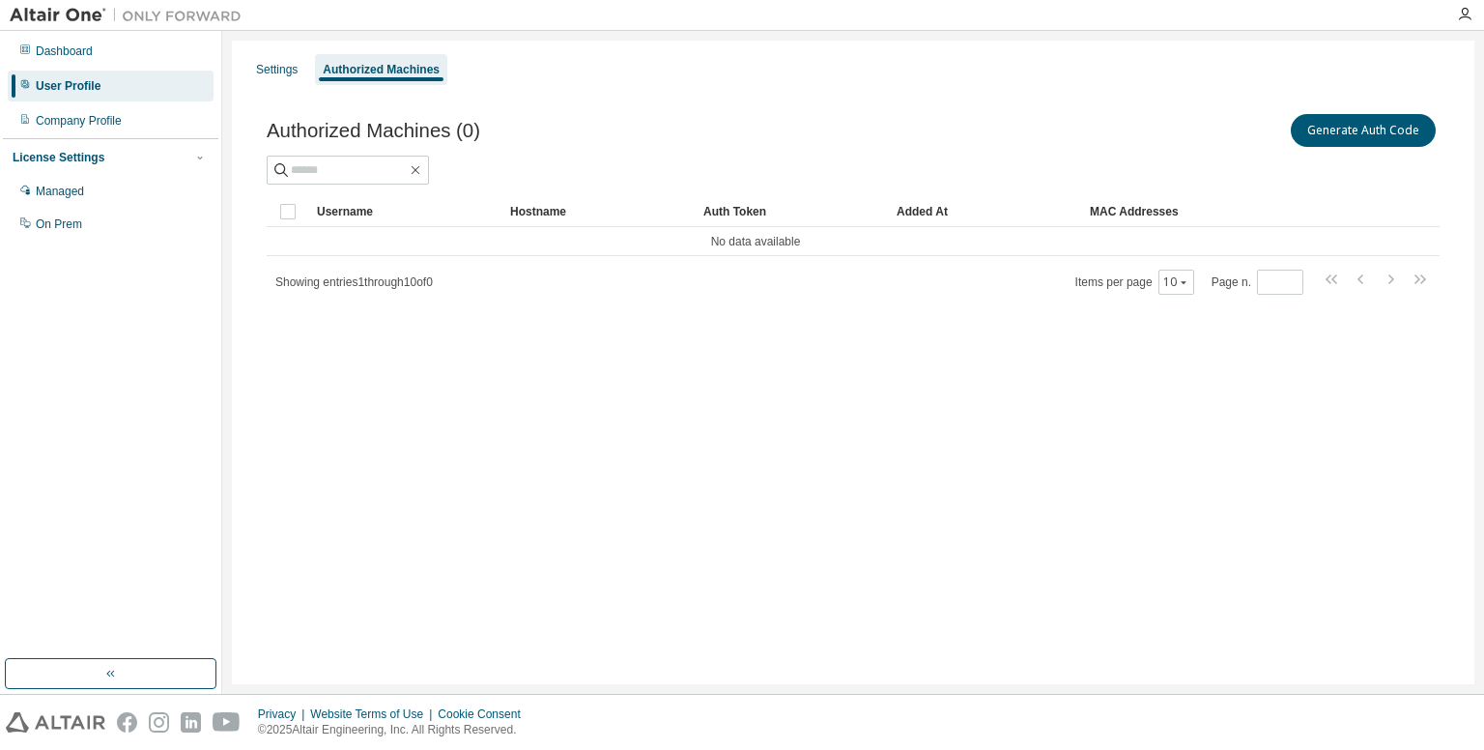
click at [445, 128] on span "Authorized Machines (0)" at bounding box center [373, 131] width 213 height 22
click at [270, 72] on div "Settings" at bounding box center [277, 69] width 42 height 15
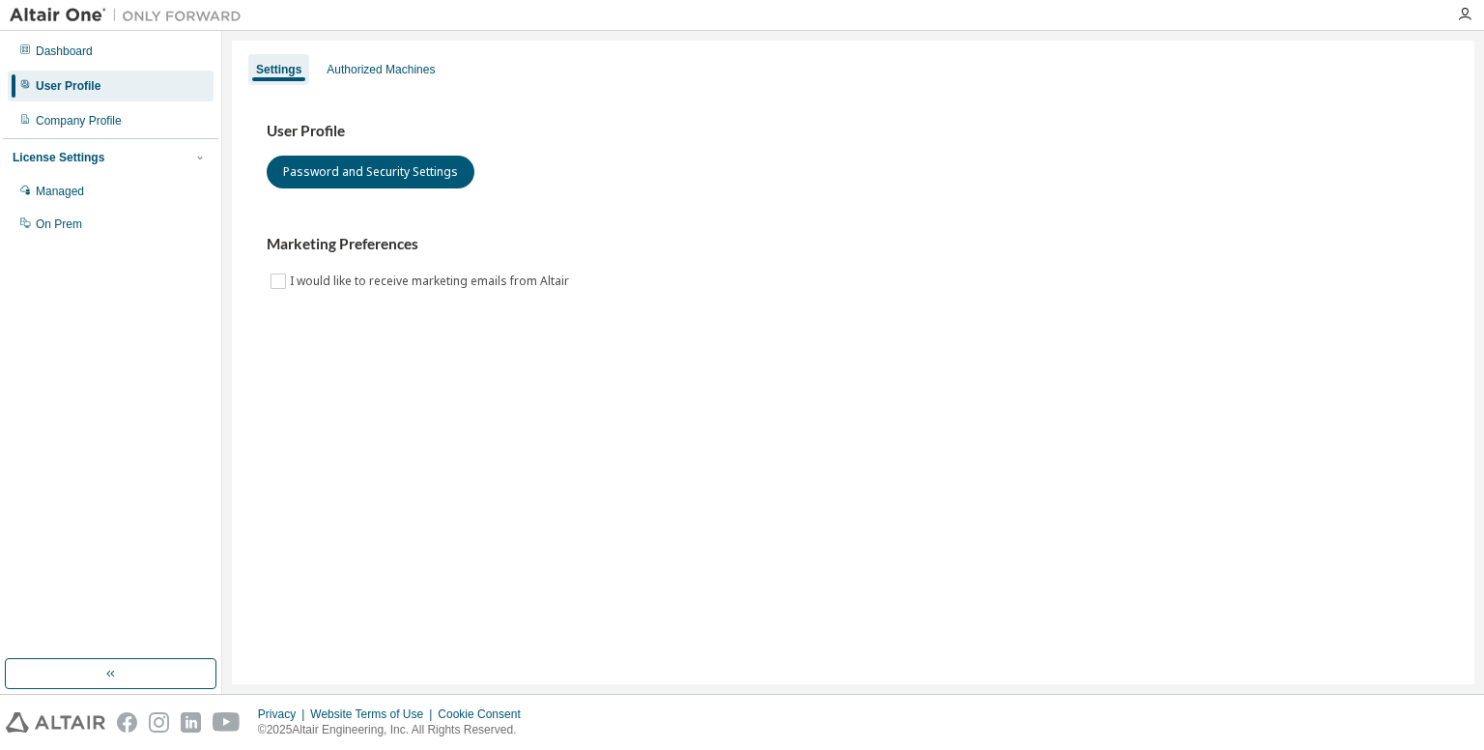
click at [395, 353] on div "Settings Authorized Machines User Profile Password and Security Settings Market…" at bounding box center [853, 362] width 1242 height 643
click at [537, 380] on div "Settings Authorized Machines User Profile Password and Security Settings Market…" at bounding box center [853, 362] width 1242 height 643
click at [397, 179] on button "Password and Security Settings" at bounding box center [371, 172] width 208 height 33
drag, startPoint x: 881, startPoint y: 199, endPoint x: 848, endPoint y: 188, distance: 34.5
click at [879, 199] on div "User Profile Password and Security Settings Marketing Preferences I would like …" at bounding box center [853, 207] width 1173 height 171
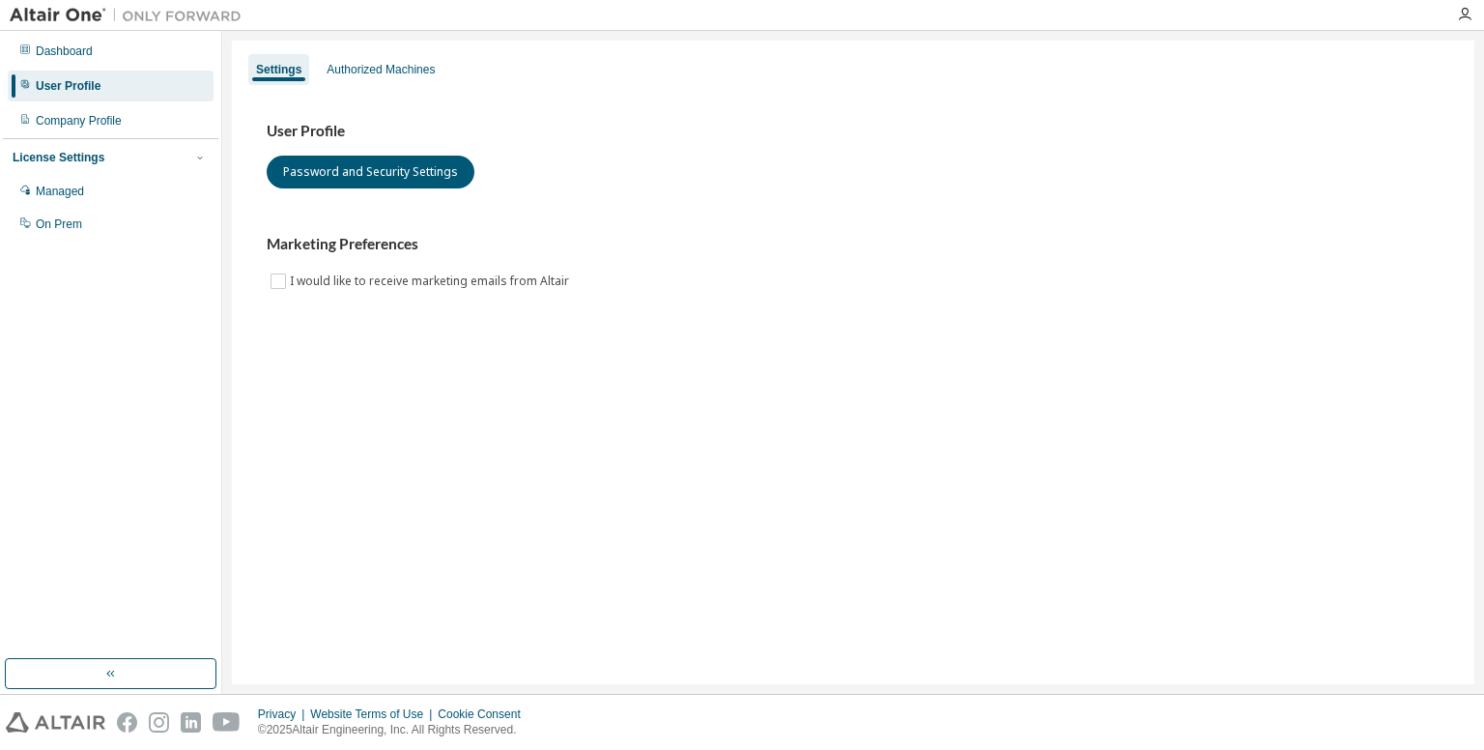
click at [67, 83] on div "User Profile" at bounding box center [68, 85] width 65 height 15
click at [336, 184] on button "Password and Security Settings" at bounding box center [371, 172] width 208 height 33
click at [413, 170] on button "Password and Security Settings" at bounding box center [371, 172] width 208 height 33
